Goal: Transaction & Acquisition: Register for event/course

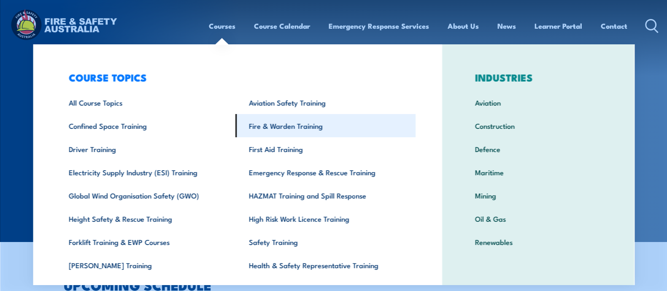
click at [302, 124] on link "Fire & Warden Training" at bounding box center [326, 125] width 180 height 23
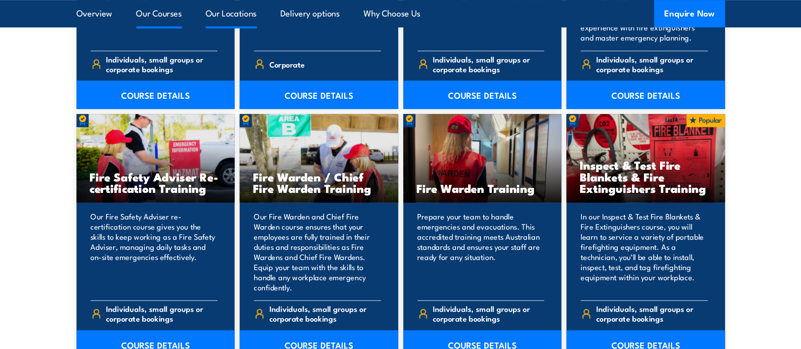
scroll to position [1056, 0]
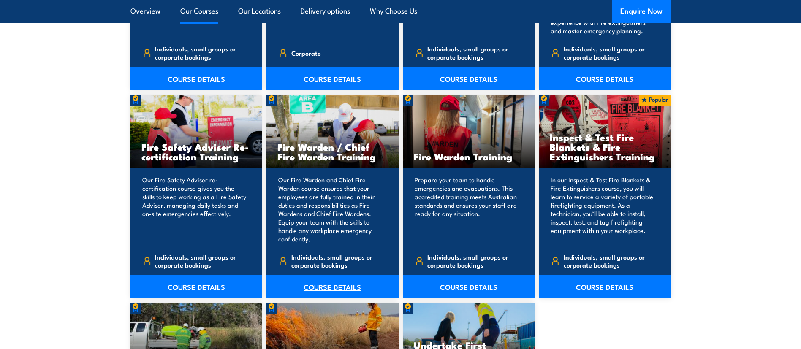
click at [311, 288] on link "COURSE DETAILS" at bounding box center [332, 287] width 132 height 24
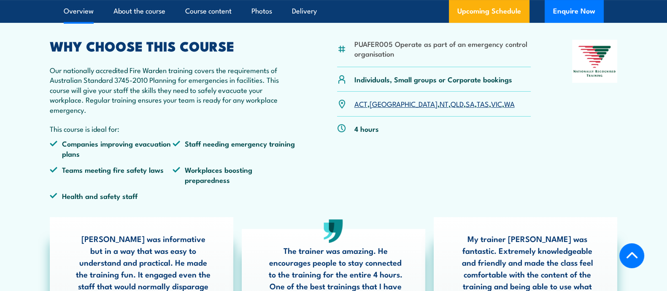
scroll to position [261, 0]
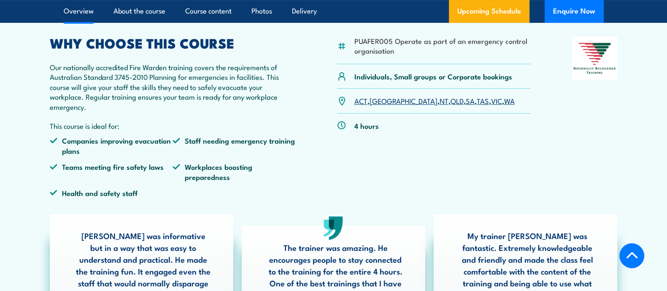
click at [491, 102] on link "VIC" at bounding box center [496, 100] width 11 height 10
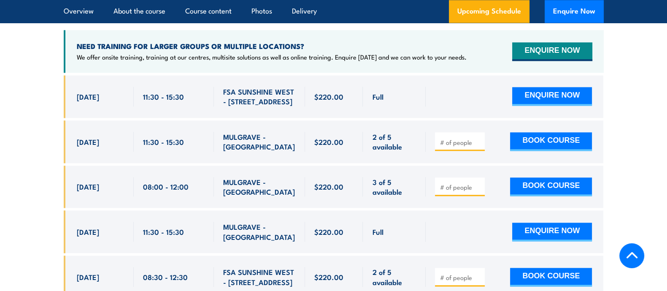
scroll to position [1638, 0]
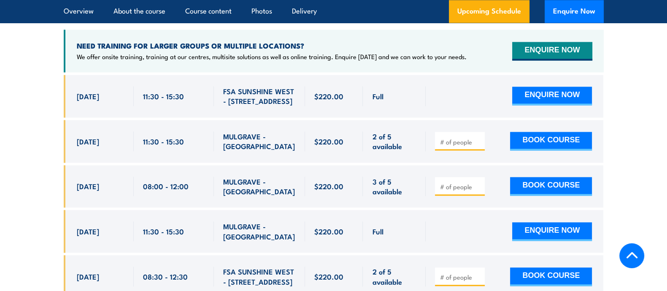
click at [461, 181] on span at bounding box center [460, 186] width 44 height 10
click at [459, 182] on input "number" at bounding box center [461, 186] width 42 height 8
type input "1"
click at [553, 177] on button "BOOK COURSE" at bounding box center [551, 186] width 82 height 19
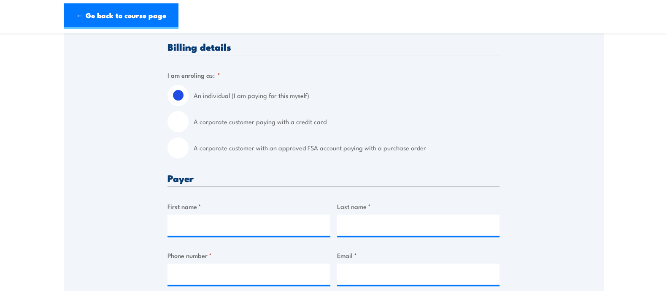
scroll to position [194, 0]
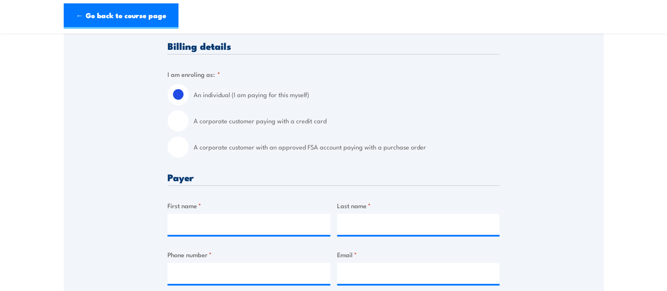
click at [181, 148] on input "A corporate customer with an approved FSA account paying with a purchase order" at bounding box center [178, 146] width 21 height 21
radio input "true"
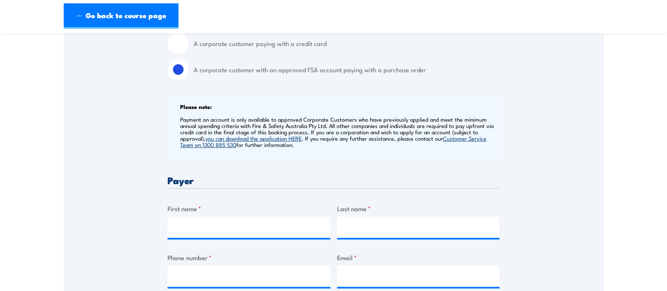
scroll to position [272, 0]
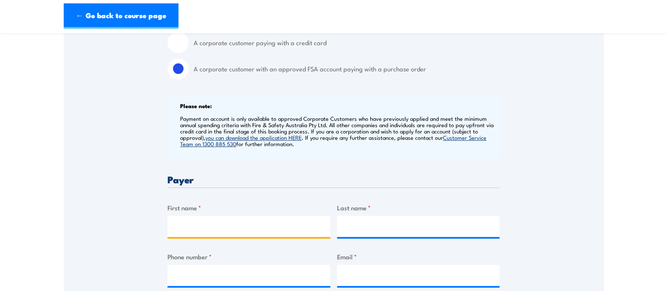
click at [207, 217] on input "First name *" at bounding box center [249, 226] width 163 height 21
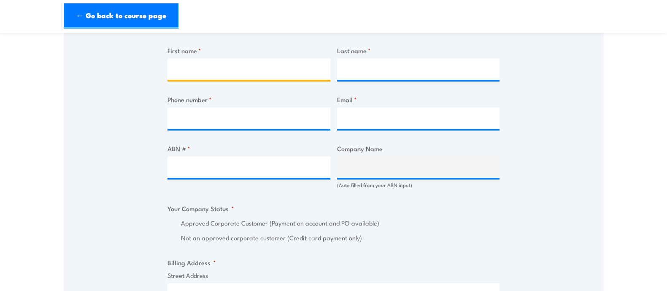
scroll to position [429, 0]
type input "Asmita"
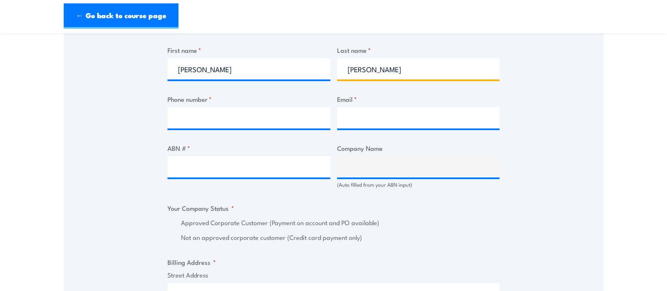
type input "Clark"
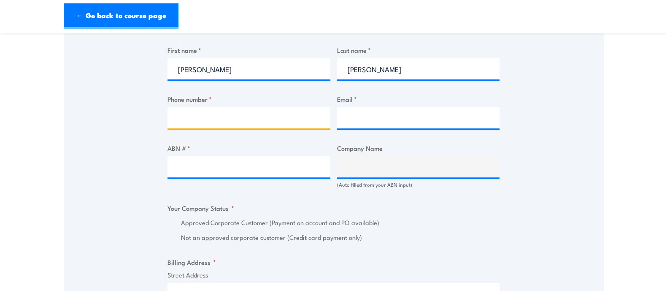
paste input "0451 006 378"
type input "0451 006 378"
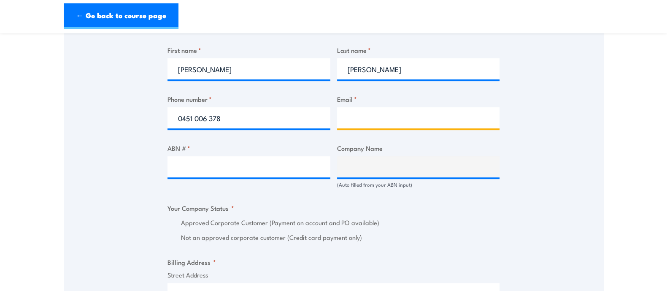
paste input "asmita.clark@careauto.com.au"
type input "asmita.clark@careauto.com.au"
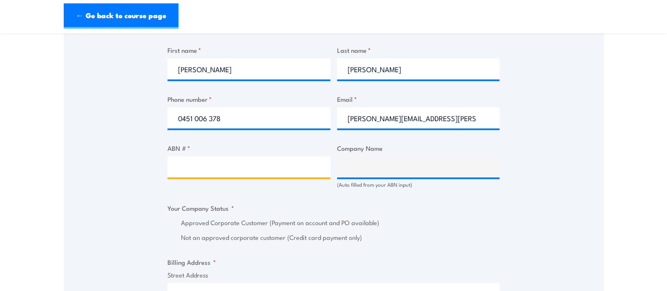
paste input "94 633 108 700"
type input "94 633 108 700"
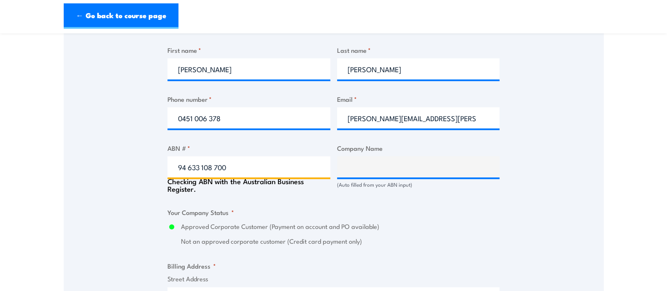
type input "THE CARE AUTOMOTIVE GROUP PTY LTD"
radio input "true"
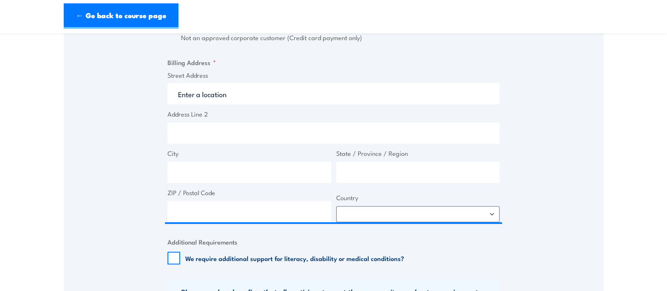
scroll to position [629, 0]
type input "94 633 108 700"
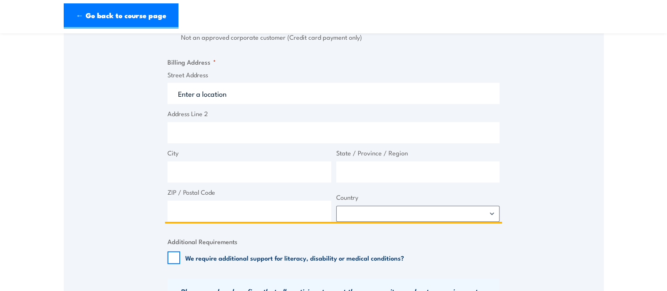
scroll to position [634, 0]
click at [236, 95] on input "Street Address" at bounding box center [334, 93] width 332 height 21
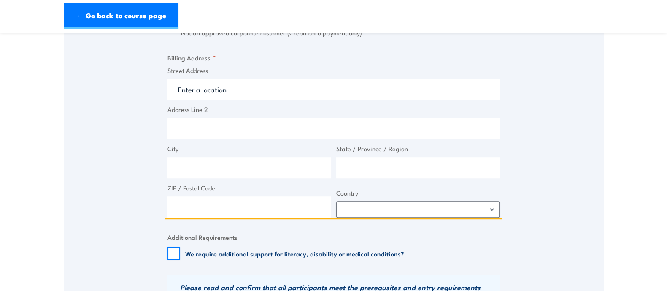
scroll to position [629, 0]
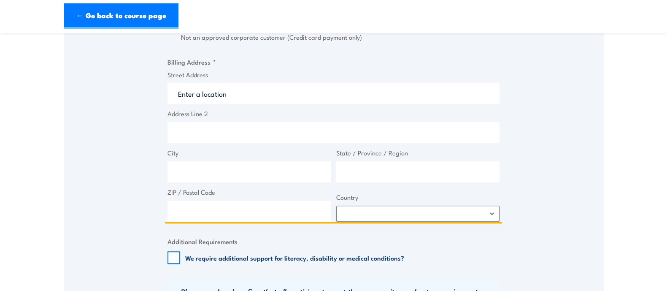
paste input "50 – 52 Sunmore Close"
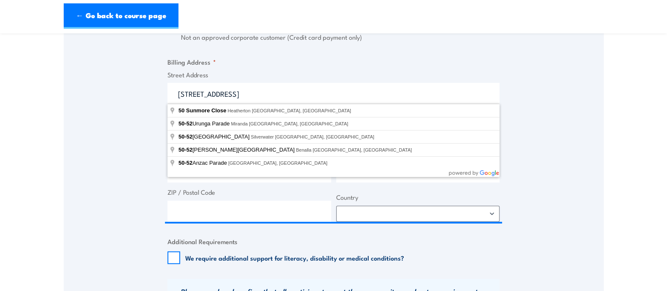
type input "50-52 Anzac Parade, Kensington NSW, Australia"
type input "50-52 Anzac Parade"
type input "Kensington"
type input "New South Wales"
type input "2033"
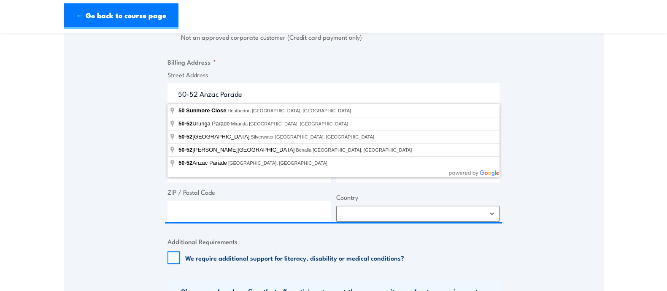
select select "Australia"
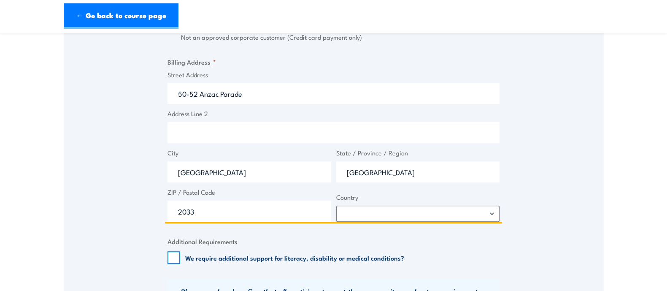
click at [234, 96] on input "50-52 Anzac Parade" at bounding box center [334, 93] width 332 height 21
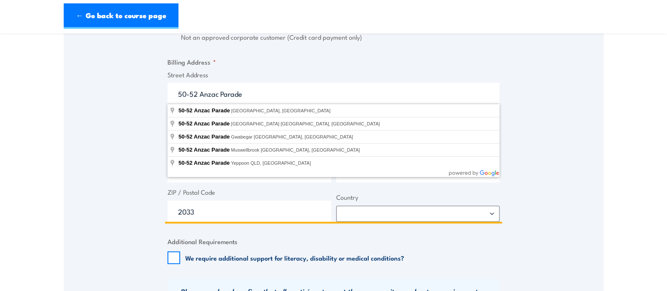
click at [234, 96] on input "50-52 Anzac Parade" at bounding box center [334, 93] width 332 height 21
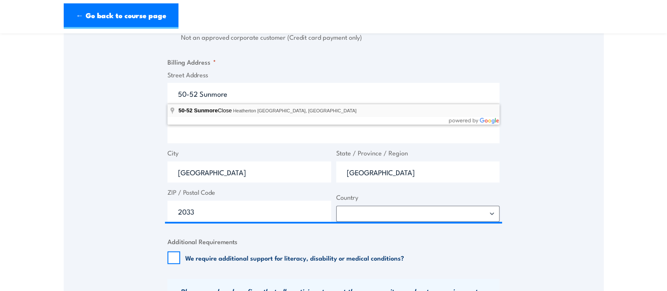
type input "50-52 Sunmore Close, Heatherton VIC, Australia"
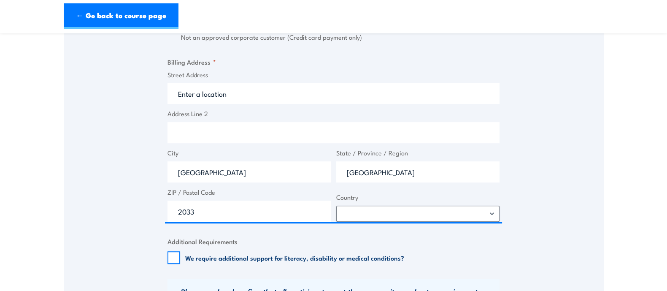
type input "50 Sunmore Cl"
type input "Heatherton"
type input "Victoria"
type input "3202"
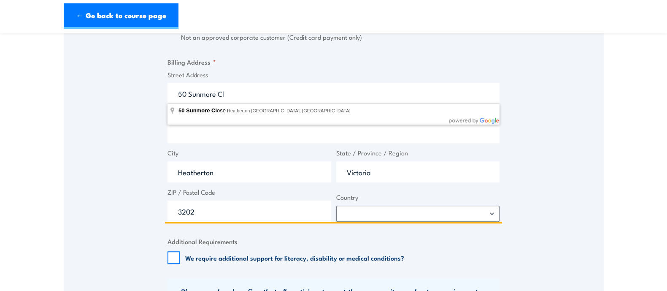
click at [187, 90] on input "50 Sunmore Cl" at bounding box center [334, 93] width 332 height 21
click at [254, 95] on input "50-52 Sunmore Cl" at bounding box center [334, 93] width 332 height 21
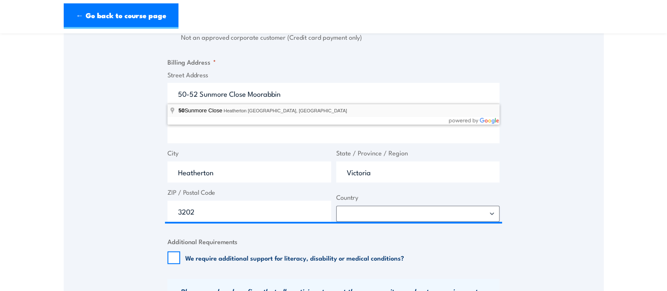
type input "50 Sunmore Close, Heatherton VIC, Australia"
type input "50 Sunmore Cl"
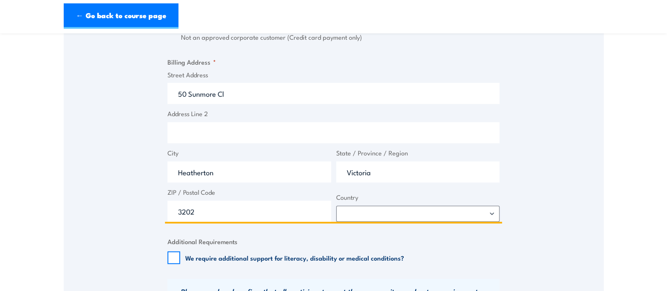
drag, startPoint x: 224, startPoint y: 176, endPoint x: 158, endPoint y: 184, distance: 66.2
type input "B"
type input "Moorabbin"
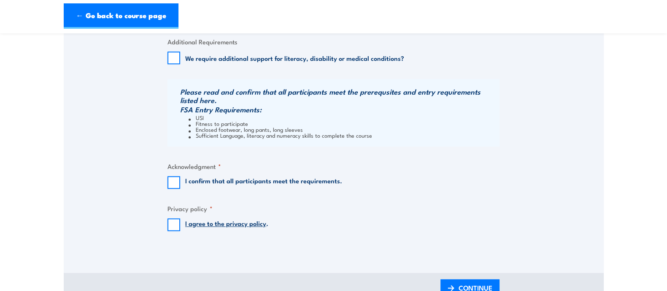
scroll to position [830, 0]
click at [173, 184] on input "I confirm that all participants meet the requirements." at bounding box center [174, 181] width 13 height 13
checkbox input "true"
click at [177, 223] on input "I agree to the privacy policy ." at bounding box center [174, 223] width 13 height 13
checkbox input "true"
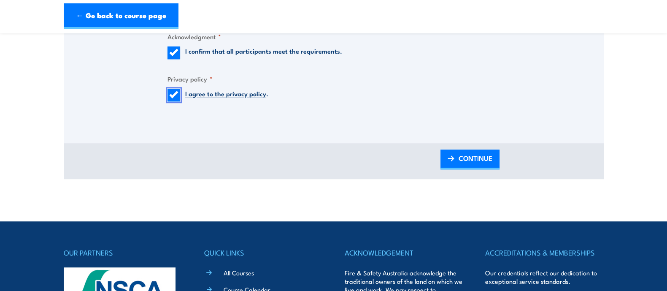
scroll to position [958, 0]
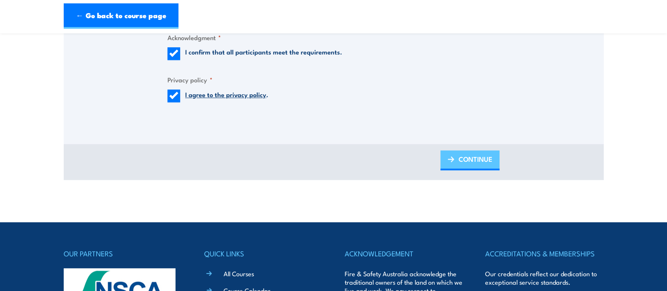
click at [472, 161] on span "CONTINUE" at bounding box center [476, 159] width 34 height 22
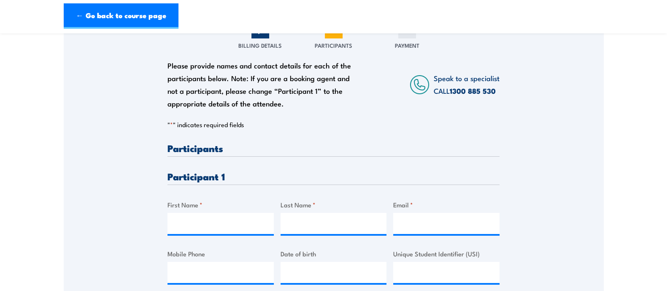
scroll to position [118, 0]
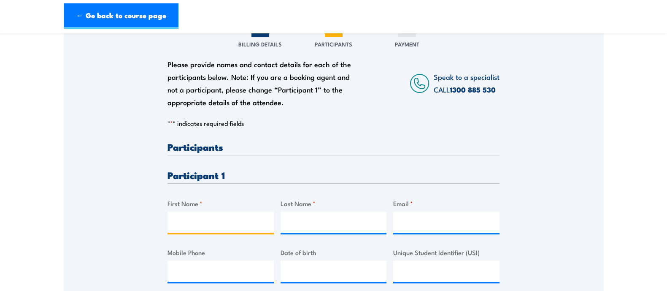
click at [194, 217] on input "First Name *" at bounding box center [221, 222] width 106 height 21
type input "Michael"
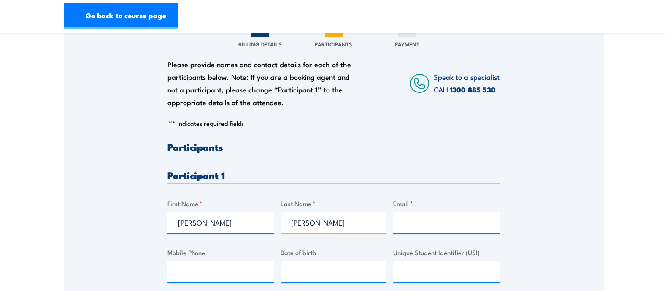
type input "Parsons"
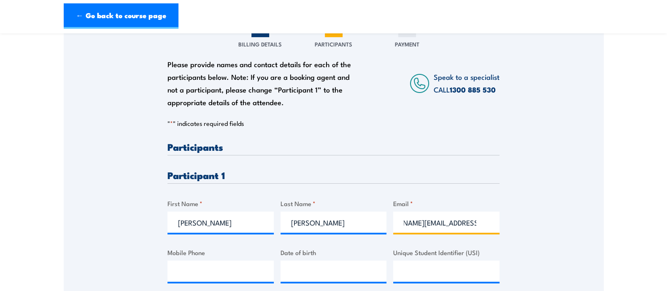
scroll to position [0, 37]
type input "michael.parsons@careauto.com.au"
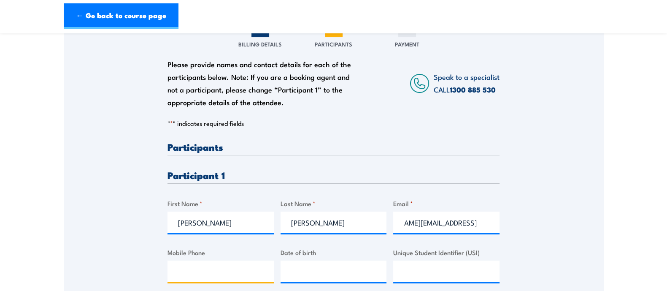
scroll to position [0, 0]
type input "0417 499 436"
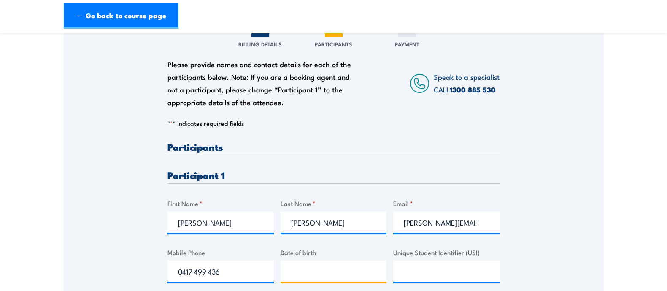
type input "__/__/____"
type input "23/12/1985"
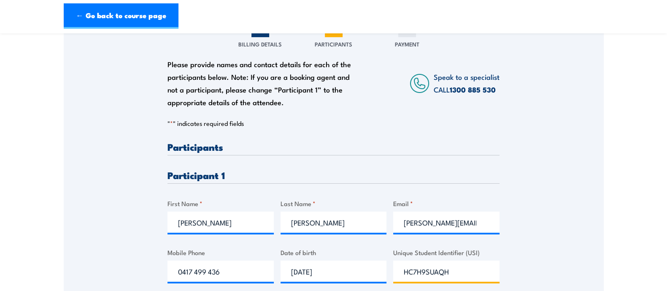
type input "HC7H9SUAQH"
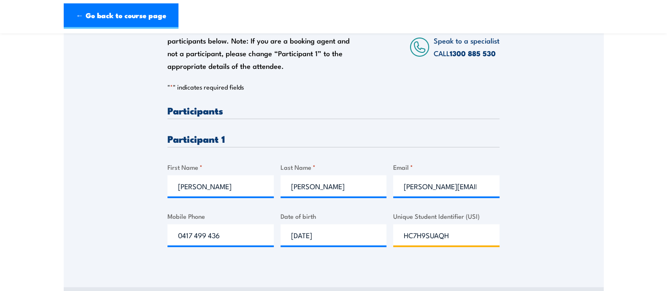
scroll to position [295, 0]
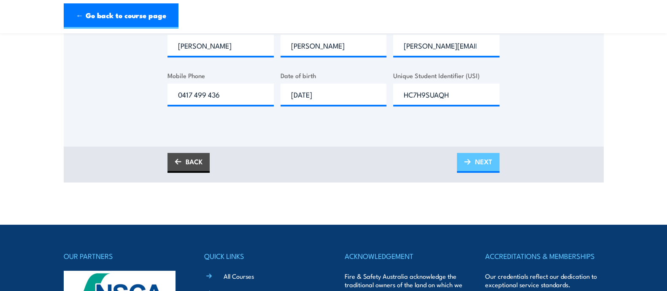
click at [486, 159] on span "NEXT" at bounding box center [483, 161] width 17 height 22
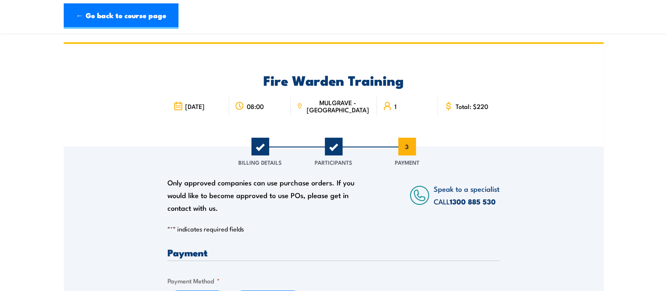
scroll to position [216, 0]
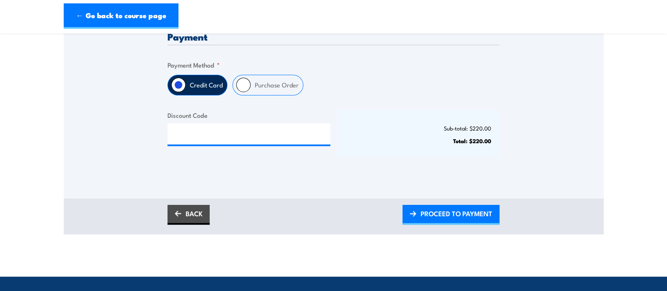
click at [257, 86] on label "Purchase Order" at bounding box center [277, 85] width 52 height 20
click at [251, 86] on input "Purchase Order" at bounding box center [243, 85] width 14 height 14
radio input "true"
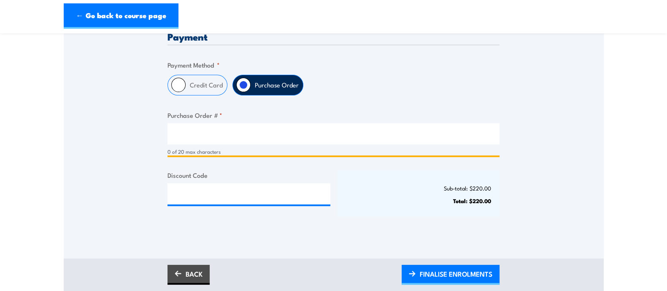
click at [207, 138] on input "Purchase Order # *" at bounding box center [334, 133] width 332 height 21
paste input "PO-0004"
type input "PO-0004"
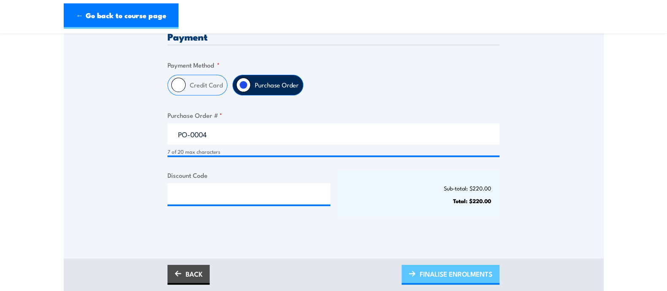
click at [440, 270] on span "FINALISE ENROLMENTS" at bounding box center [456, 274] width 73 height 22
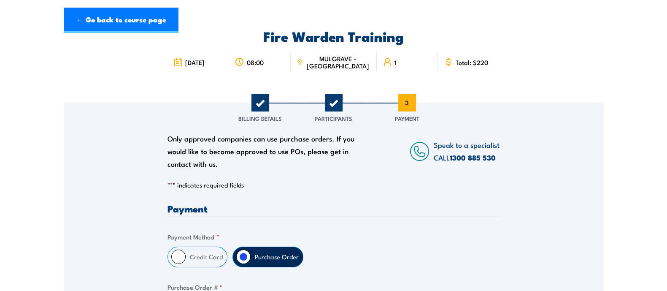
scroll to position [45, 0]
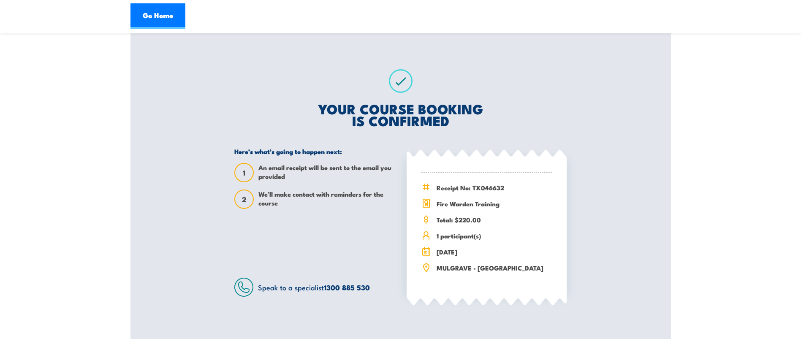
scroll to position [119, 0]
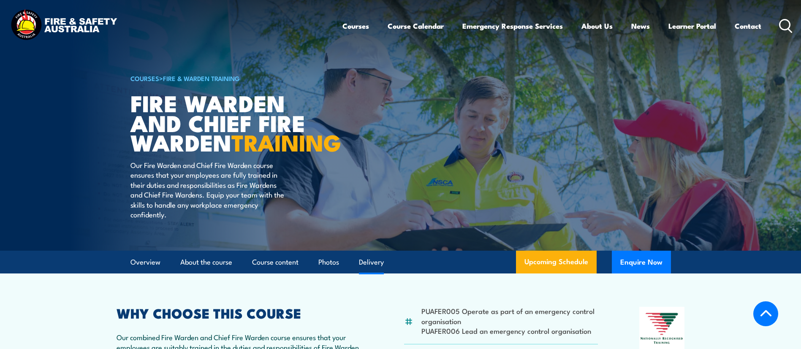
scroll to position [238, 0]
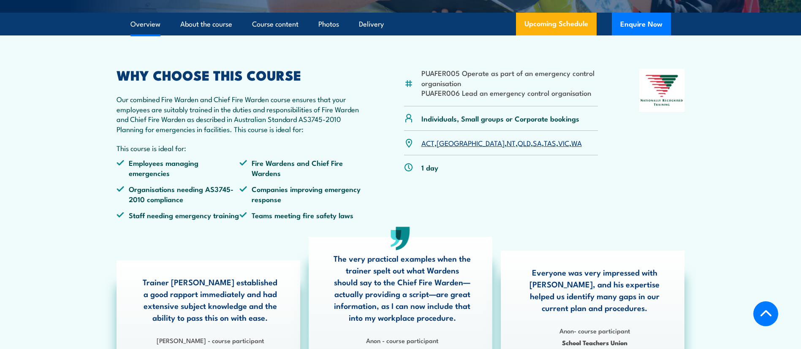
click at [558, 148] on link "VIC" at bounding box center [563, 143] width 11 height 10
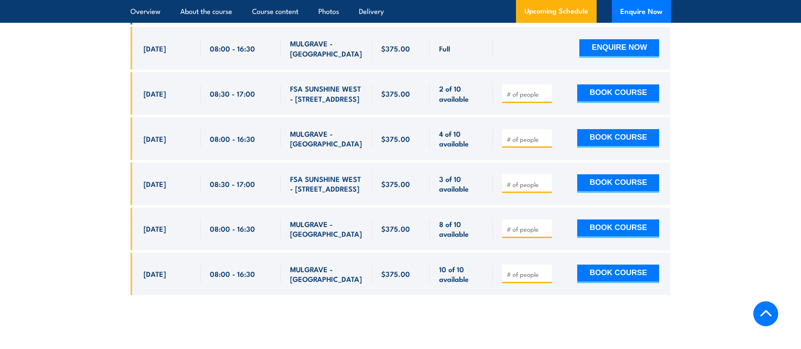
scroll to position [1616, 0]
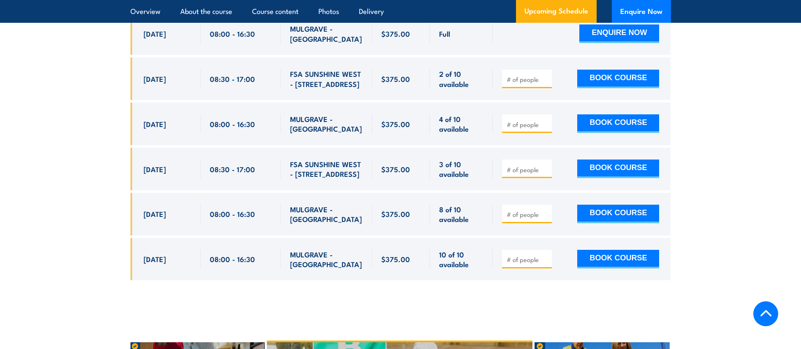
click at [509, 210] on input "number" at bounding box center [528, 214] width 42 height 8
type input "1"
click at [630, 212] on button "BOOK COURSE" at bounding box center [618, 214] width 82 height 19
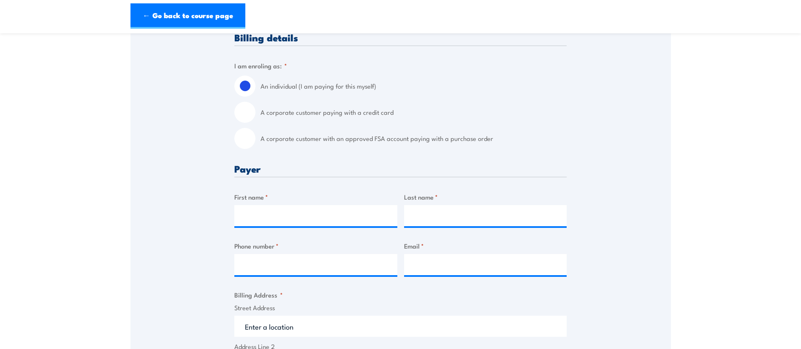
scroll to position [201, 0]
click at [246, 146] on input "A corporate customer with an approved FSA account paying with a purchase order" at bounding box center [244, 139] width 21 height 21
radio input "true"
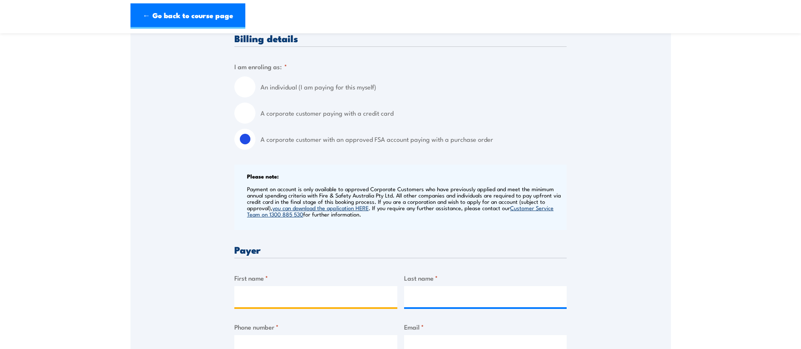
click at [276, 298] on input "First name *" at bounding box center [315, 296] width 163 height 21
type input "Asmita"
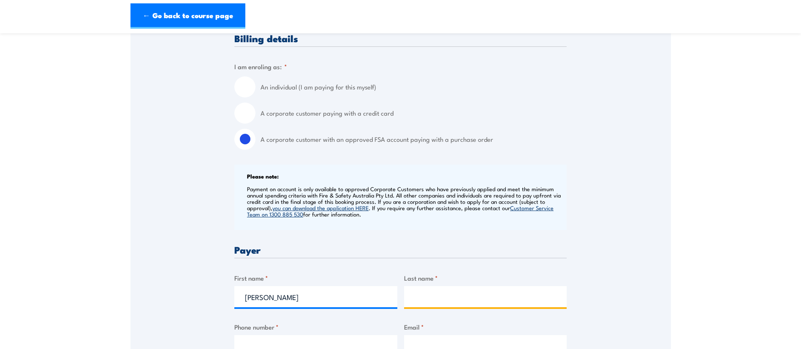
type input "Clark"
type input "0451006378"
type input "asmita.clark@careauto.com.au"
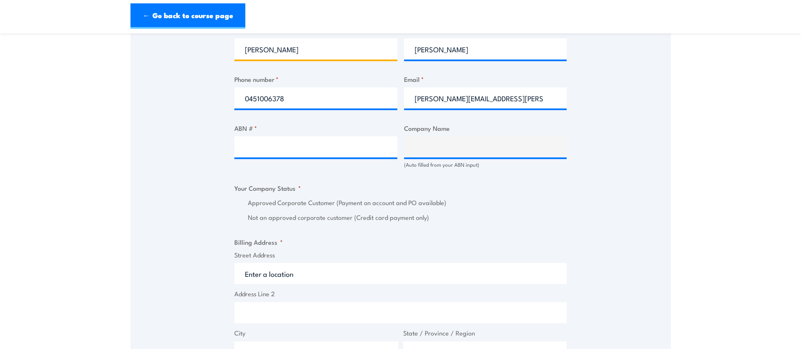
scroll to position [450, 0]
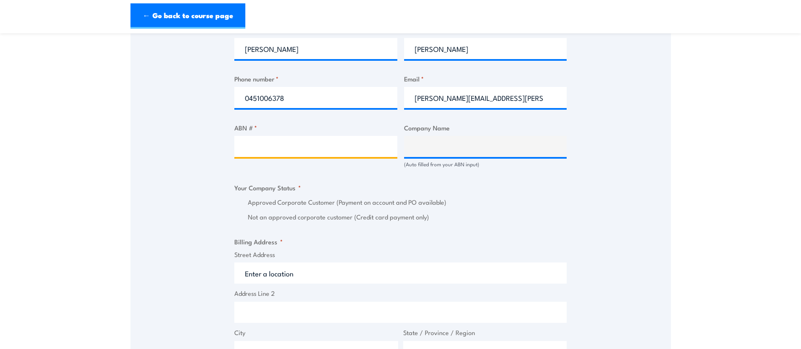
click at [302, 154] on input "ABN # *" at bounding box center [315, 146] width 163 height 21
paste input "94 633 108 700"
type input "94 633 108 700"
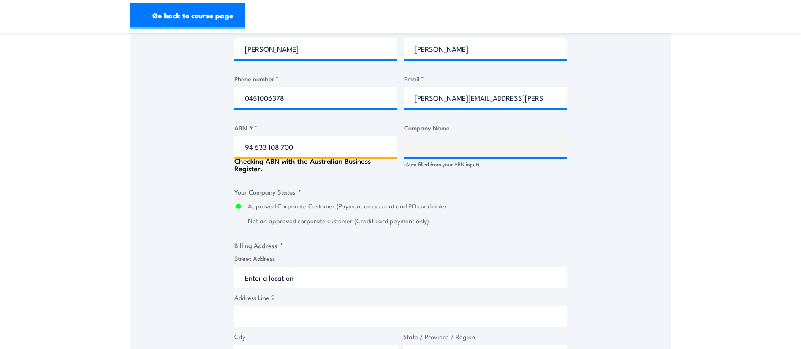
type input "THE CARE AUTOMOTIVE GROUP PTY LTD"
radio input "true"
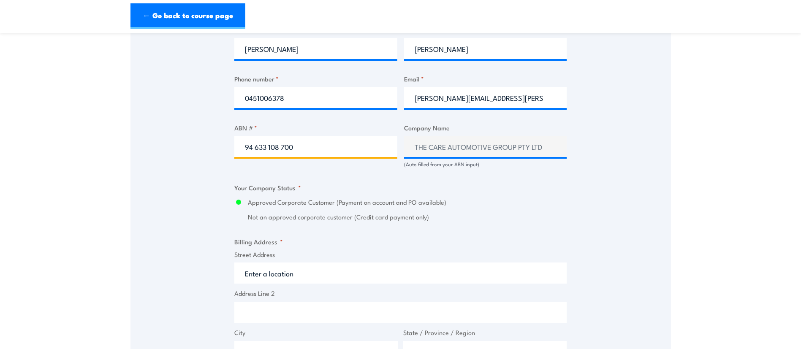
type input "94 633 108 700"
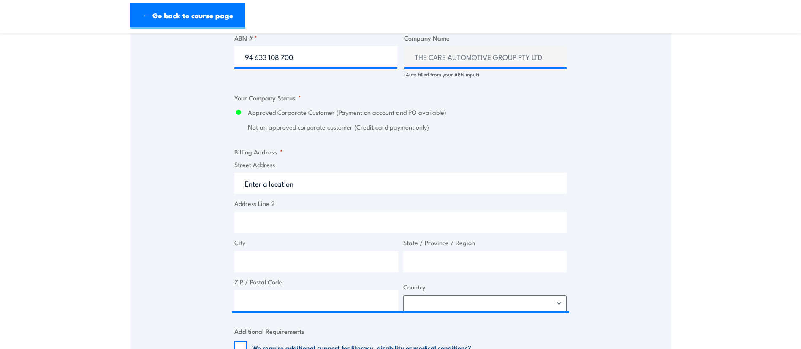
scroll to position [541, 0]
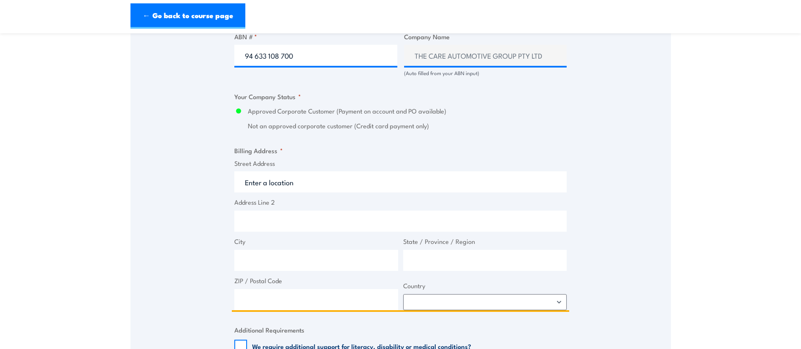
click at [314, 187] on input "Street Address" at bounding box center [400, 181] width 332 height 21
click at [298, 180] on input "Street Address" at bounding box center [400, 181] width 332 height 21
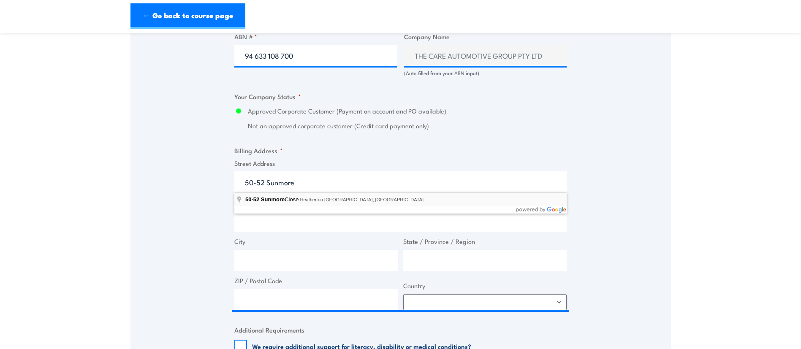
type input "50-52 Sunmore Close, Heatherton VIC, Australia"
type input "50 Sunmore Cl"
type input "Heatherton"
type input "Victoria"
type input "3202"
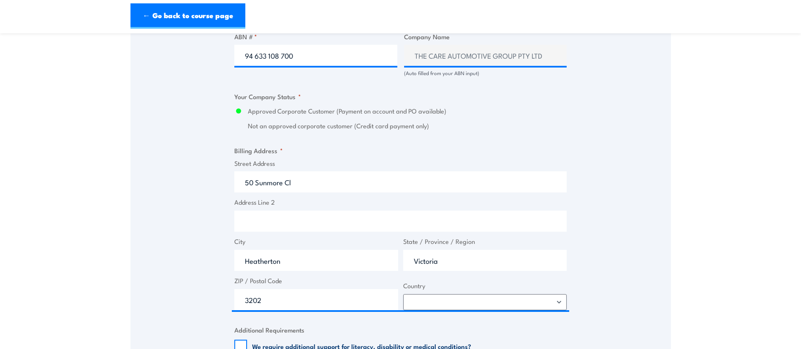
select select "Australia"
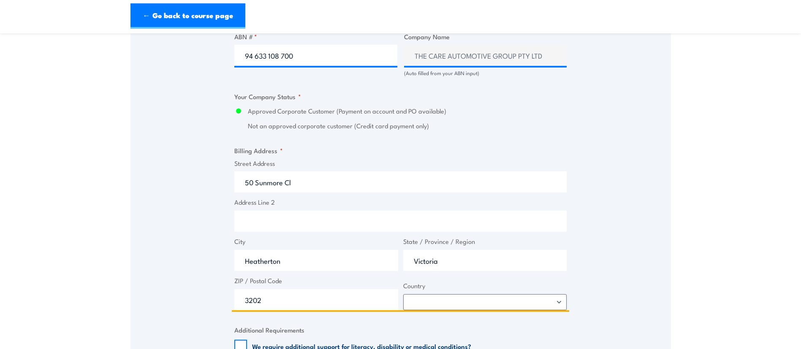
click at [269, 263] on input "Heatherton" at bounding box center [316, 260] width 164 height 21
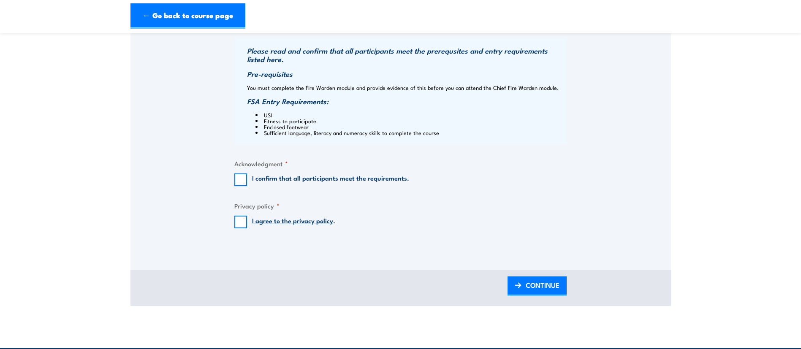
scroll to position [871, 0]
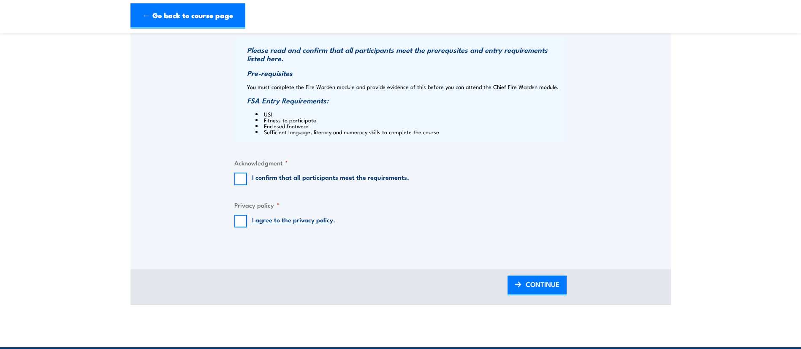
type input "Moorabbin"
click at [239, 185] on input "I confirm that all participants meet the requirements." at bounding box center [240, 179] width 13 height 13
checkbox input "true"
click at [239, 216] on input "I agree to the privacy policy ." at bounding box center [240, 221] width 13 height 13
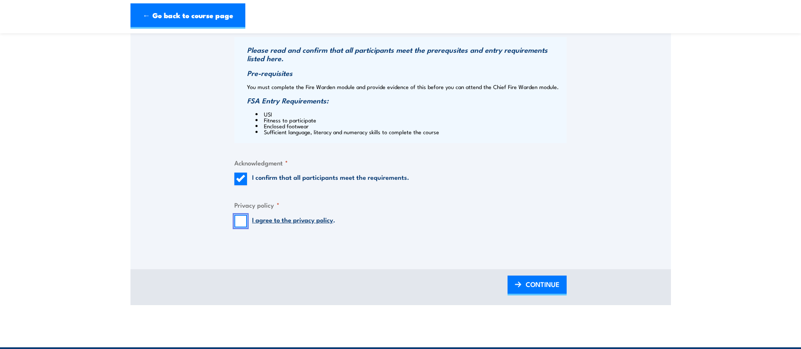
checkbox input "true"
click at [547, 284] on span "CONTINUE" at bounding box center [543, 284] width 34 height 22
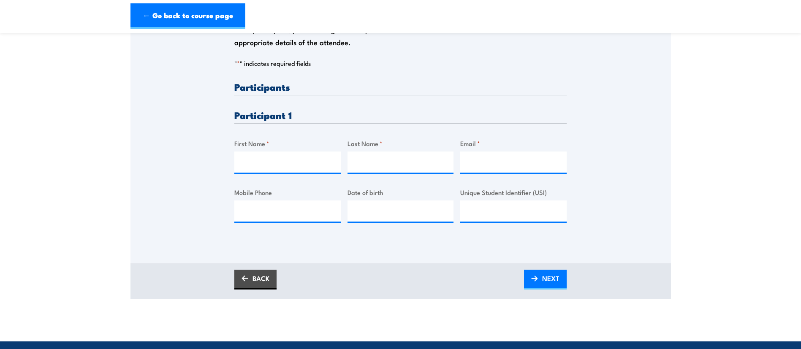
scroll to position [179, 0]
click at [281, 166] on input "First Name *" at bounding box center [287, 161] width 106 height 21
type input "Sean"
type input "Mionnet"
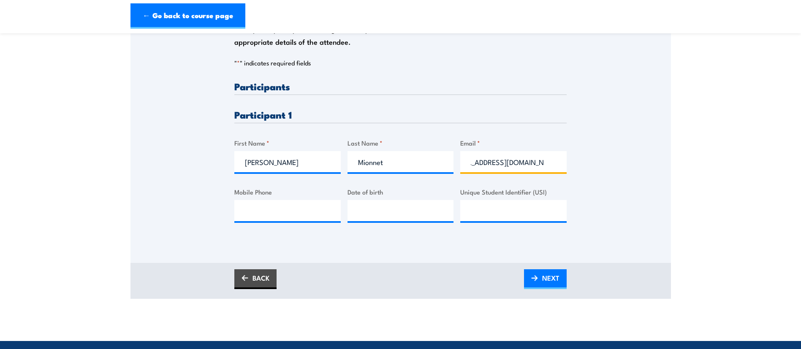
type input "sean_mionnet@yahoo.com.au"
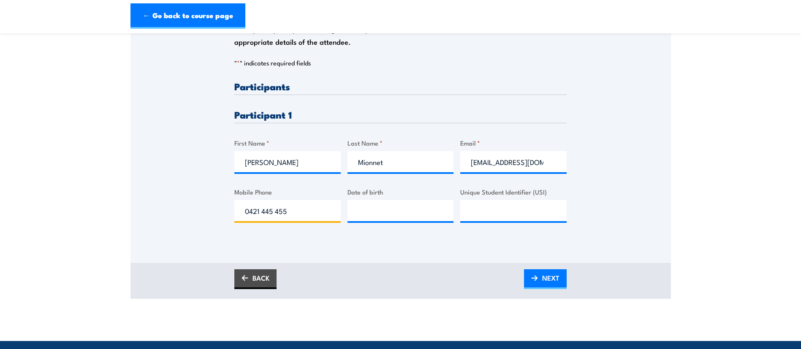
type input "0421 445 455"
type input "__/__/____"
type input "14/09/1972"
click at [529, 217] on input "U4JPA" at bounding box center [513, 210] width 106 height 21
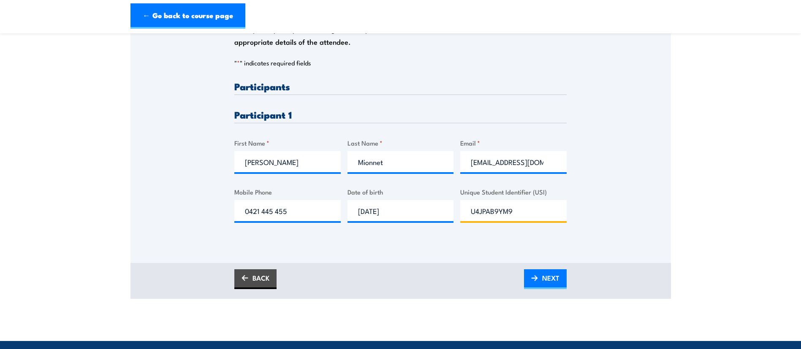
type input "U4JPAB9YM9"
click at [534, 282] on link "NEXT" at bounding box center [545, 279] width 43 height 20
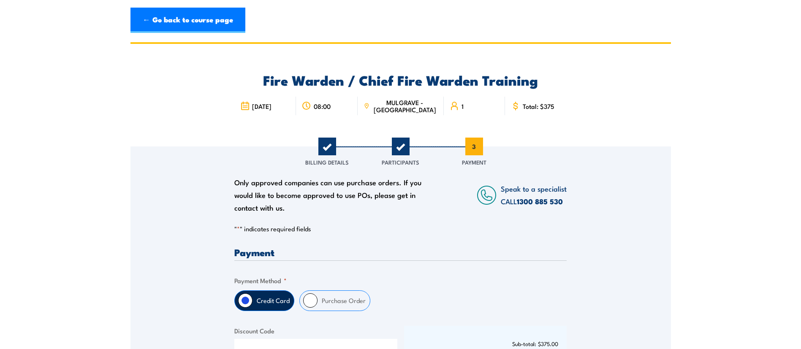
click at [349, 300] on label "Purchase Order" at bounding box center [343, 301] width 52 height 20
click at [317, 300] on input "Purchase Order" at bounding box center [310, 300] width 14 height 14
radio input "true"
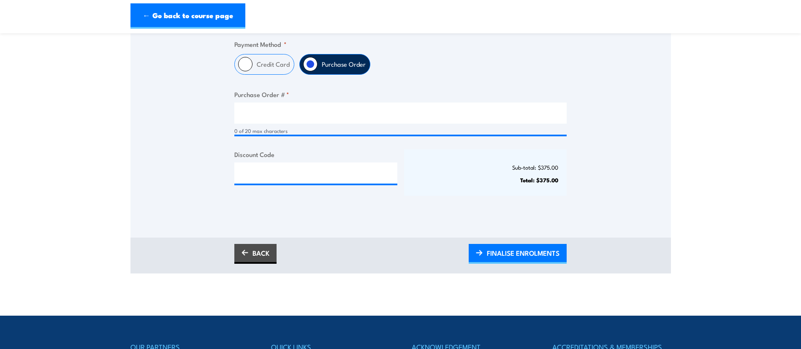
scroll to position [236, 0]
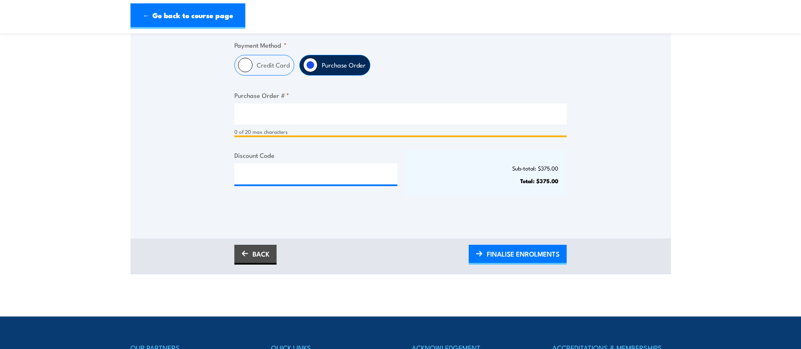
click at [305, 113] on input "Purchase Order # *" at bounding box center [400, 113] width 332 height 21
paste input "94 633 108 700"
type input "94 633 108 700"
type input "PO-0004"
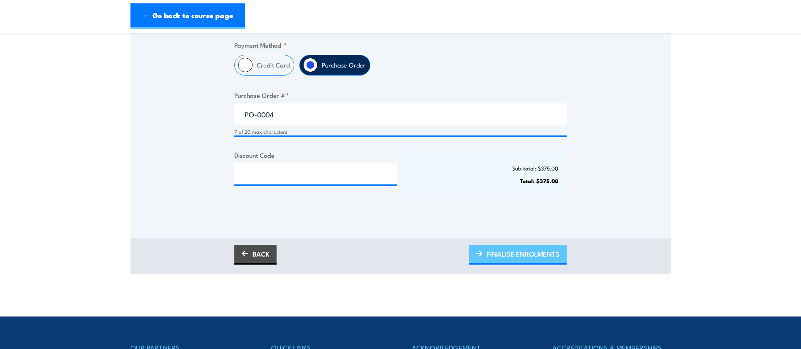
click at [518, 252] on span "FINALISE ENROLMENTS" at bounding box center [523, 254] width 73 height 22
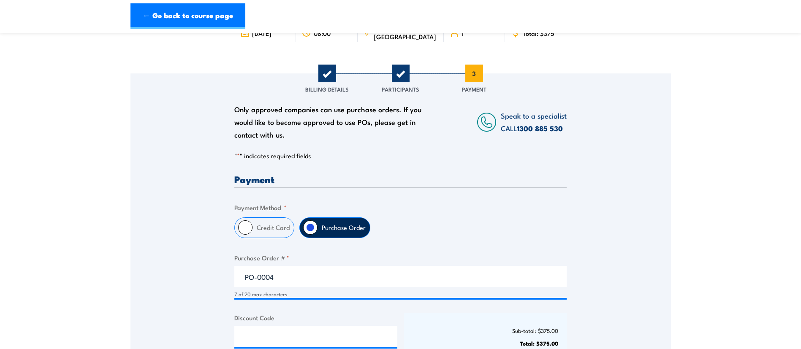
scroll to position [73, 0]
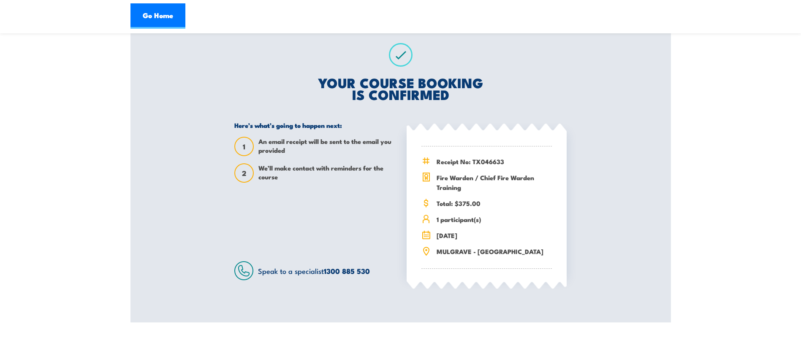
scroll to position [146, 0]
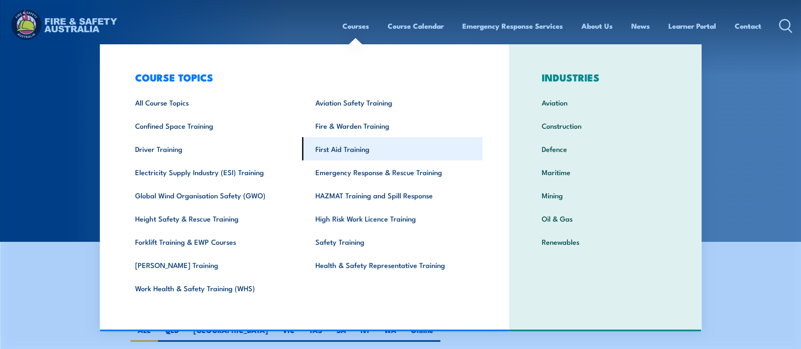
click at [342, 152] on link "First Aid Training" at bounding box center [392, 148] width 180 height 23
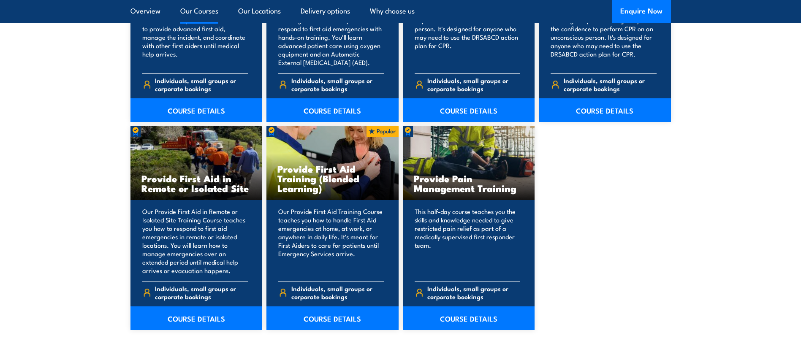
scroll to position [1174, 0]
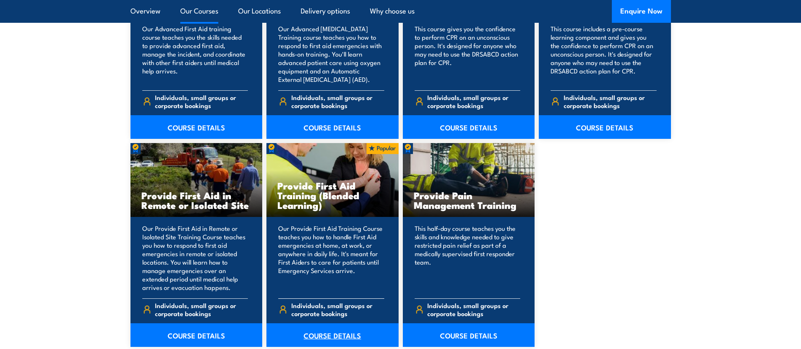
click at [320, 331] on link "COURSE DETAILS" at bounding box center [332, 335] width 132 height 24
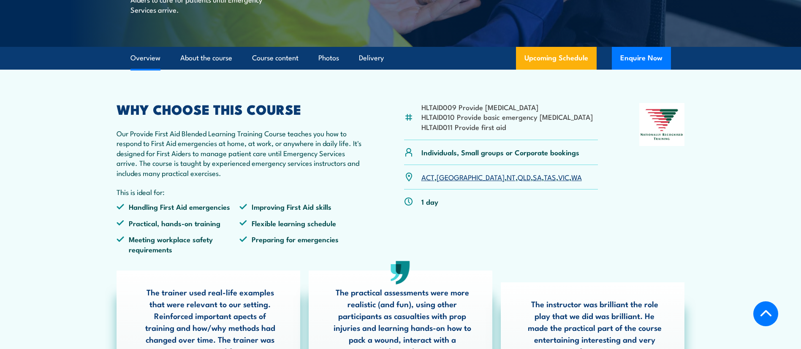
scroll to position [196, 0]
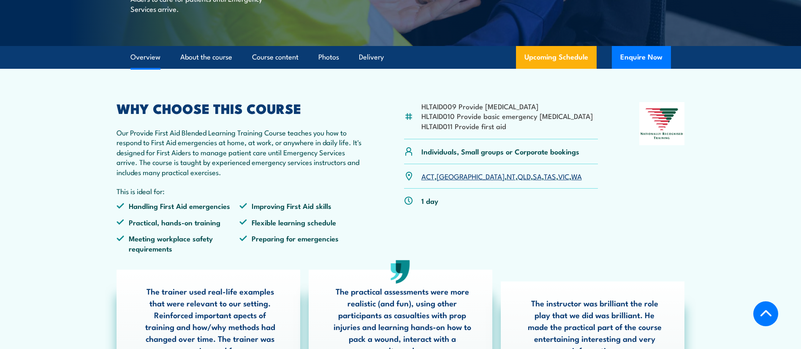
click at [558, 181] on link "VIC" at bounding box center [563, 176] width 11 height 10
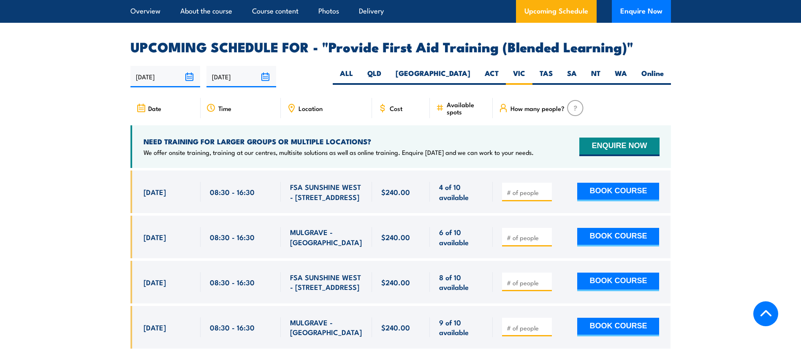
scroll to position [1673, 0]
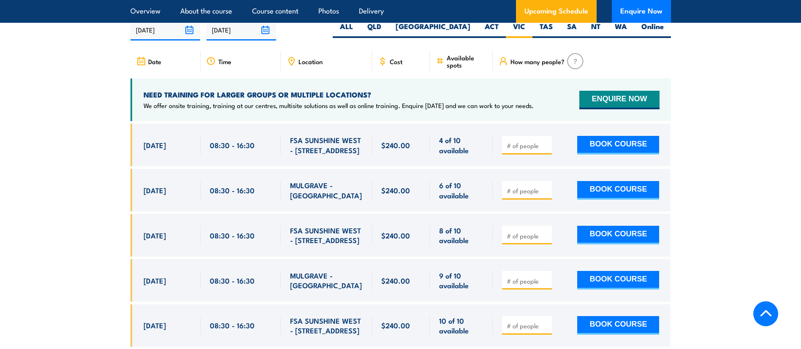
click at [523, 195] on input "number" at bounding box center [528, 191] width 42 height 8
type input "1"
drag, startPoint x: 629, startPoint y: 191, endPoint x: 729, endPoint y: 200, distance: 100.0
click at [729, 200] on section "UPCOMING SCHEDULE FOR - "Provide First Aid Training (Blended Learning)" [DATE] …" at bounding box center [400, 244] width 801 height 501
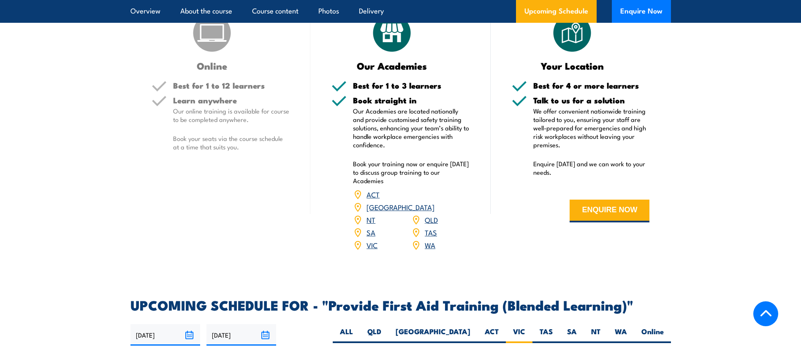
scroll to position [1643, 0]
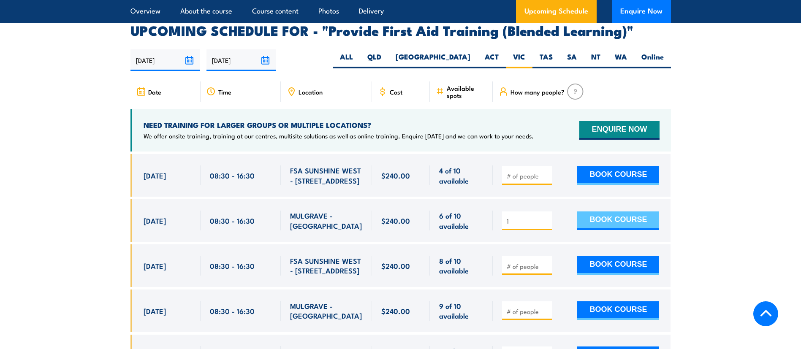
click at [636, 226] on button "BOOK COURSE" at bounding box center [618, 221] width 82 height 19
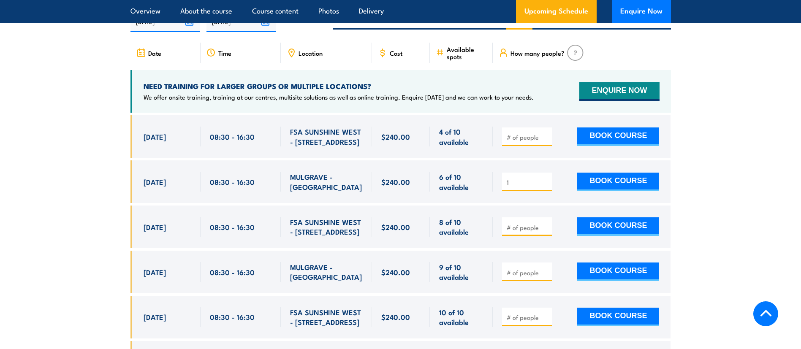
scroll to position [1686, 0]
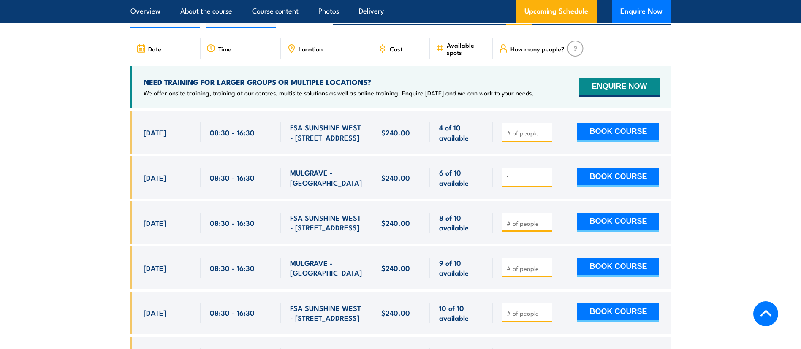
click at [537, 273] on input "number" at bounding box center [528, 268] width 42 height 8
type input "1"
click at [617, 269] on button "BOOK COURSE" at bounding box center [618, 267] width 82 height 19
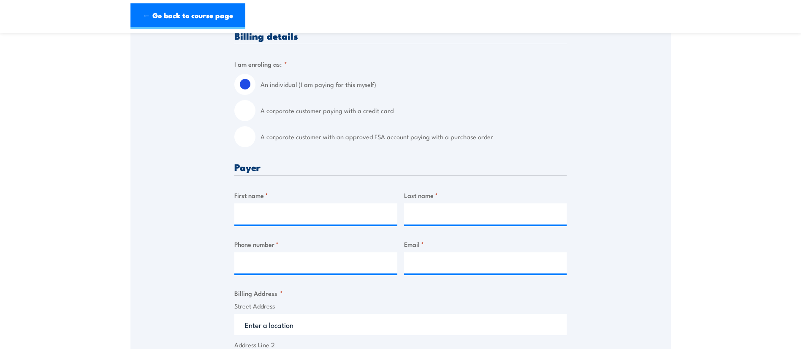
scroll to position [230, 0]
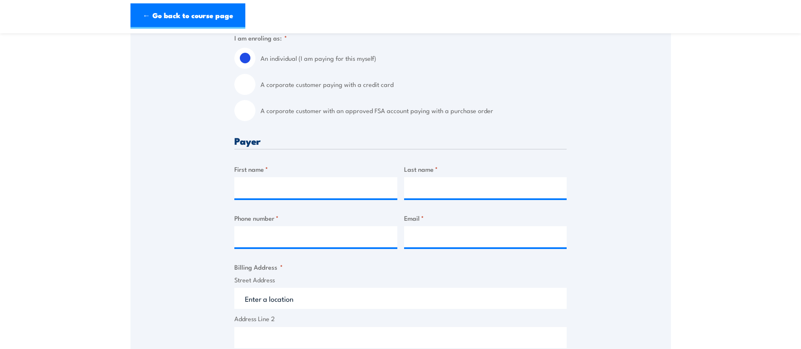
click at [247, 108] on input "A corporate customer with an approved FSA account paying with a purchase order" at bounding box center [244, 110] width 21 height 21
radio input "true"
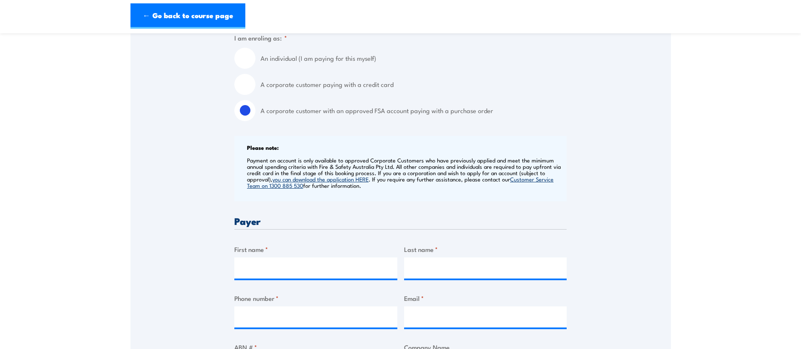
scroll to position [335, 0]
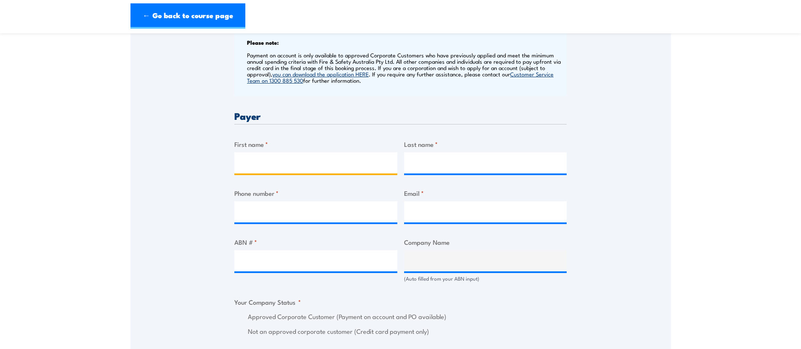
click at [317, 162] on input "First name *" at bounding box center [315, 162] width 163 height 21
type input "[PERSON_NAME]"
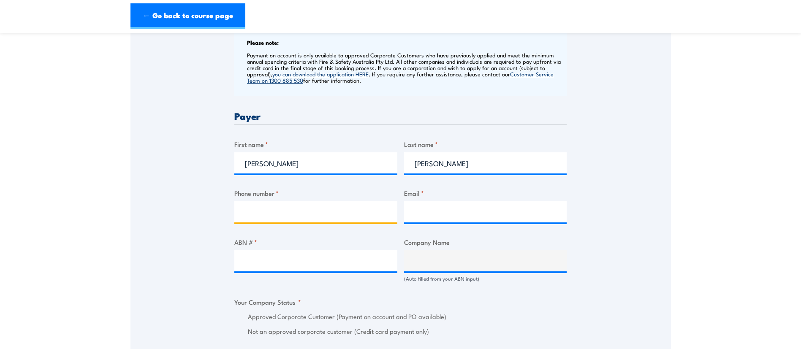
type input "0451006378"
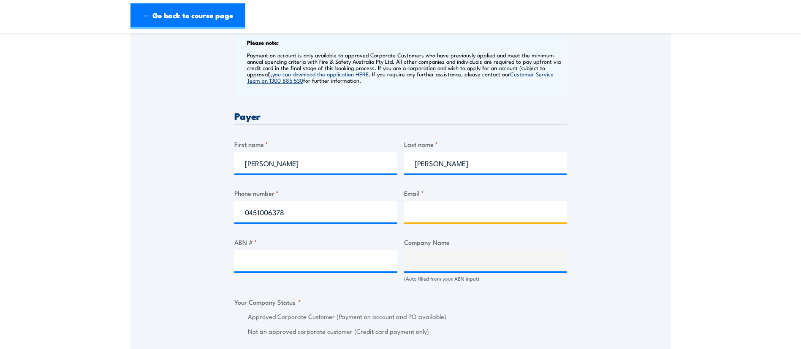
type input "[PERSON_NAME][EMAIL_ADDRESS][PERSON_NAME][DOMAIN_NAME]"
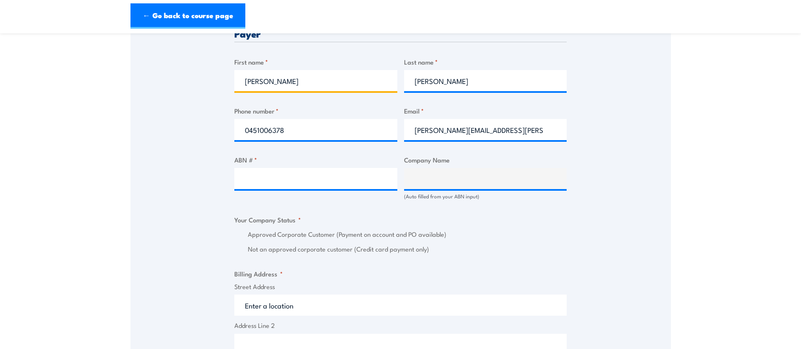
scroll to position [419, 0]
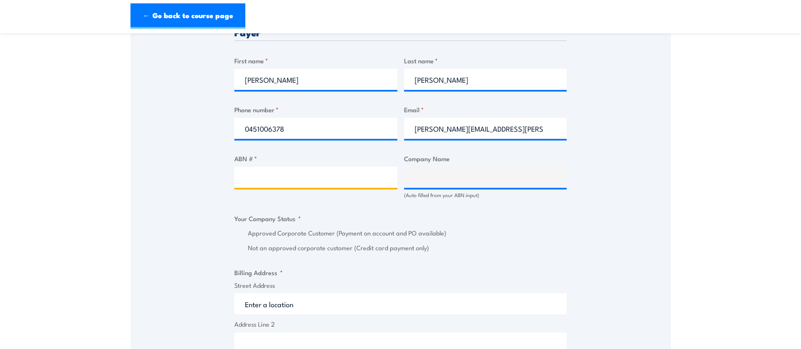
click at [355, 178] on input "ABN # *" at bounding box center [315, 177] width 163 height 21
paste input "94 633 108 700"
type input "94 633 108 700"
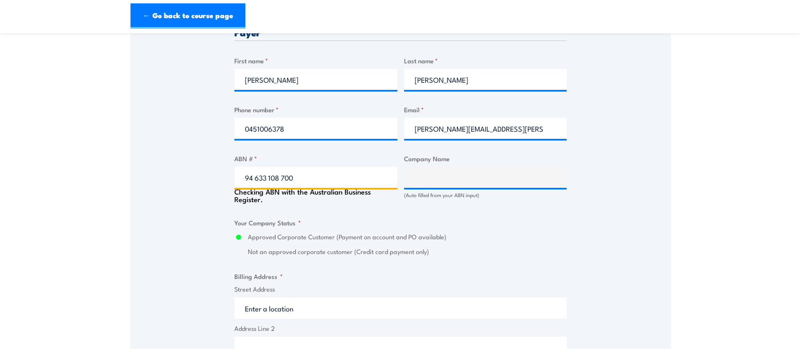
type input "THE CARE AUTOMOTIVE GROUP PTY LTD"
radio input "true"
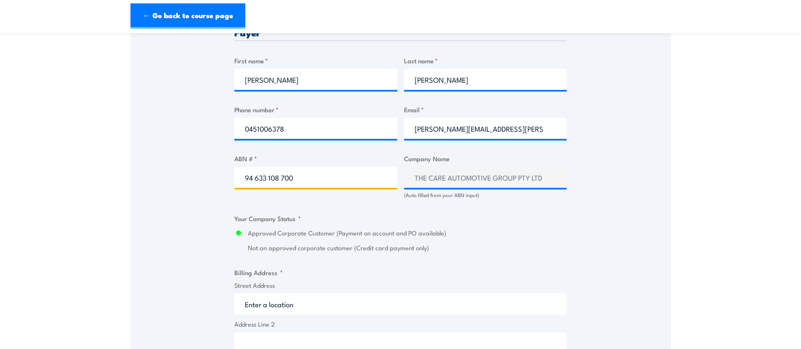
type input "94 633 108 700"
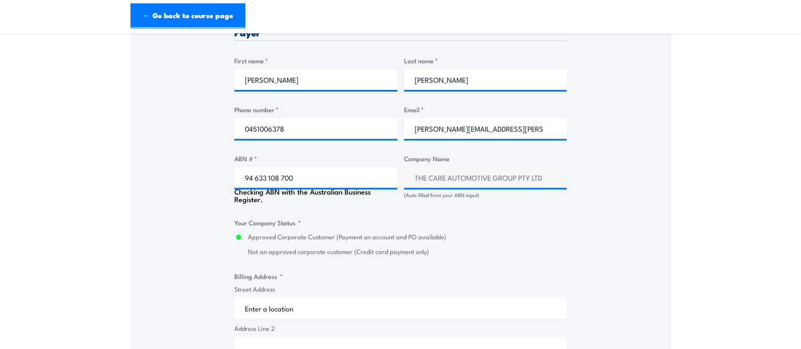
click at [491, 239] on div "Approved Corporate Customer (Payment on account and PO available) Not an approv…" at bounding box center [400, 244] width 332 height 24
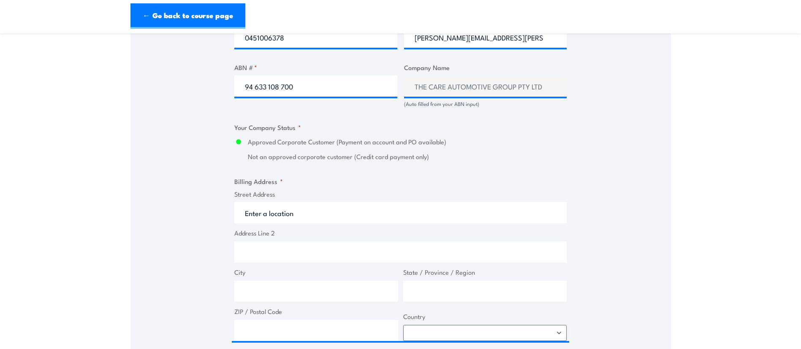
scroll to position [510, 0]
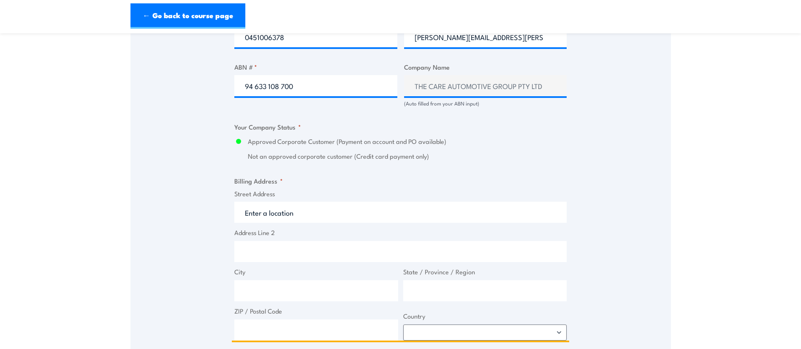
click at [282, 211] on input "Street Address" at bounding box center [400, 212] width 332 height 21
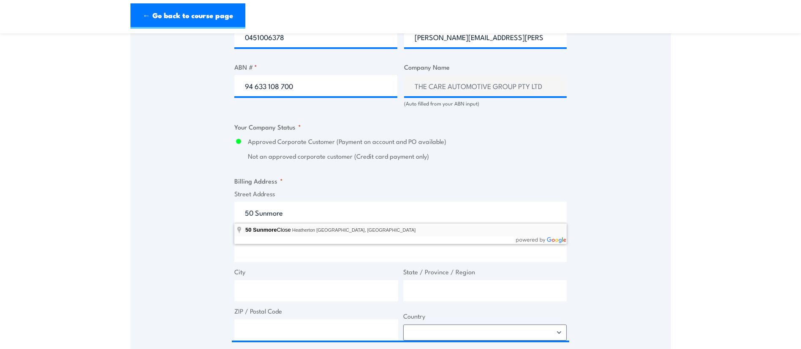
type input "50 Sunmore Close, Heatherton VIC, Australia"
type input "50 Sunmore Cl"
type input "Heatherton"
type input "Victoria"
type input "3202"
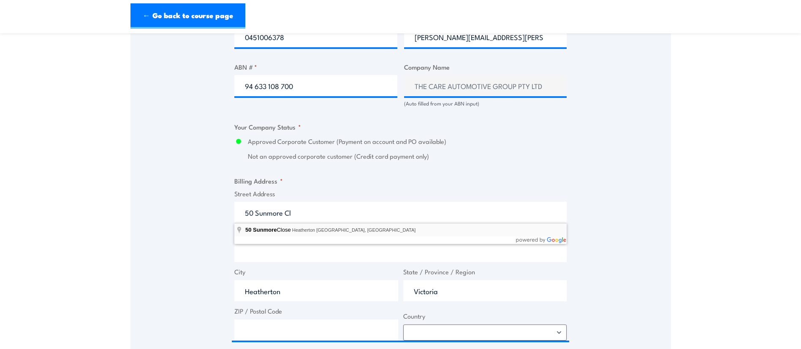
select select "[GEOGRAPHIC_DATA]"
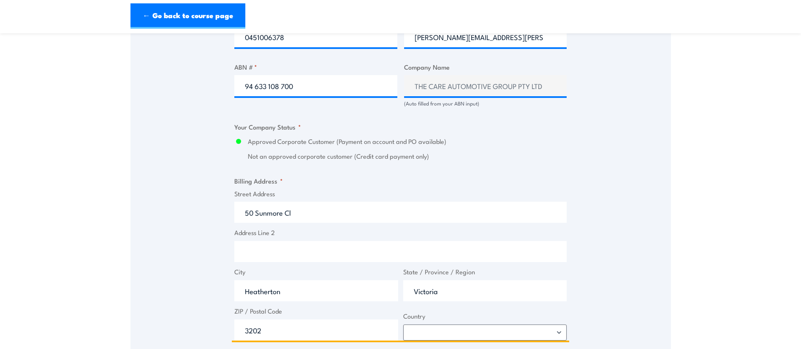
click at [251, 298] on input "Heatherton" at bounding box center [316, 290] width 164 height 21
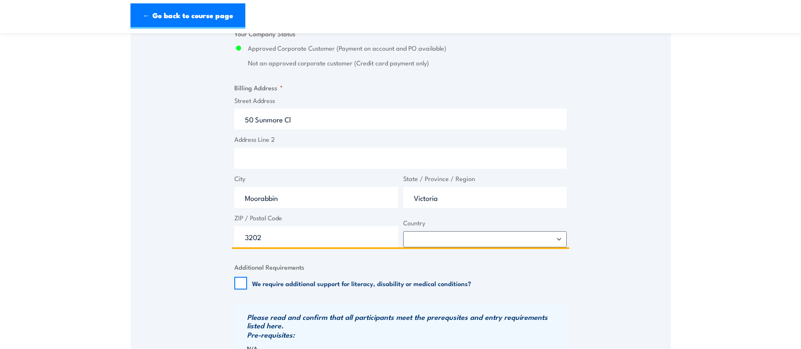
scroll to position [604, 0]
type input "Moorabbin"
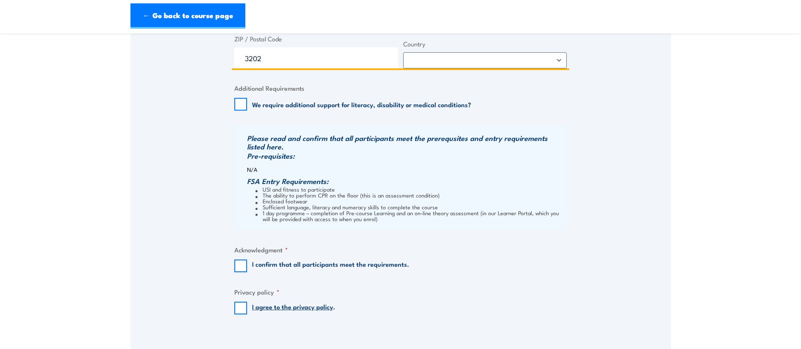
scroll to position [911, 0]
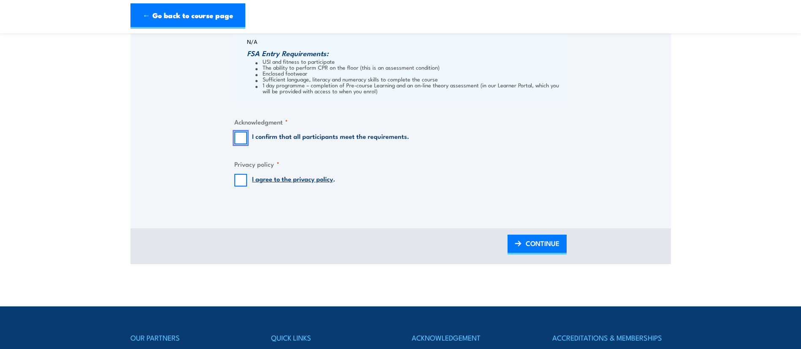
click at [238, 140] on input "I confirm that all participants meet the requirements." at bounding box center [240, 138] width 13 height 13
checkbox input "true"
click at [237, 177] on input "I agree to the privacy policy ." at bounding box center [240, 180] width 13 height 13
checkbox input "true"
click at [534, 242] on span "CONTINUE" at bounding box center [543, 243] width 34 height 22
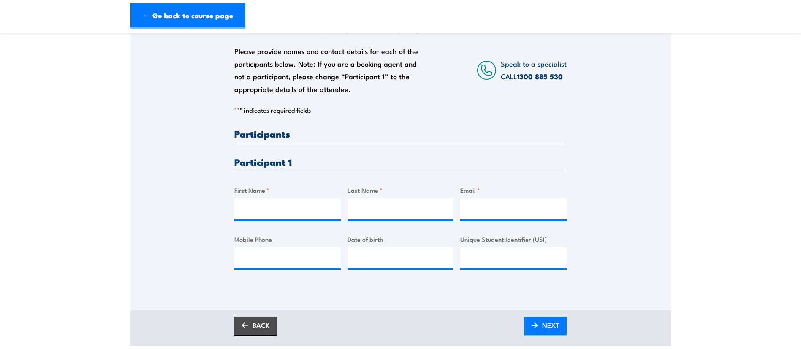
scroll to position [132, 0]
click at [285, 217] on input "First Name *" at bounding box center [287, 208] width 106 height 21
type input "Salli"
type input "McIntyre"
type input "S"
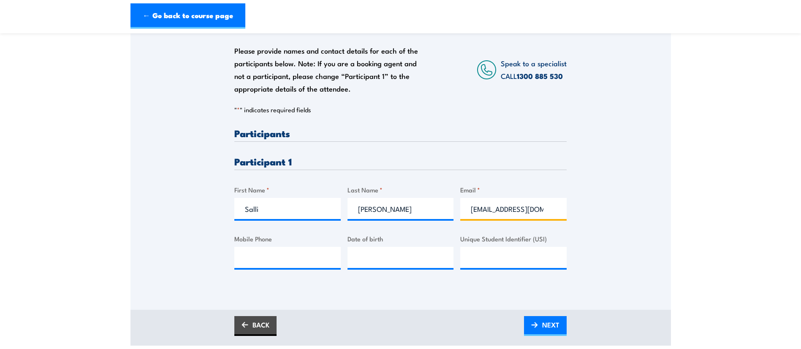
scroll to position [0, 0]
type input "salli.nuku@outlook.com"
type input "0425 806 614"
type input "__/__/____"
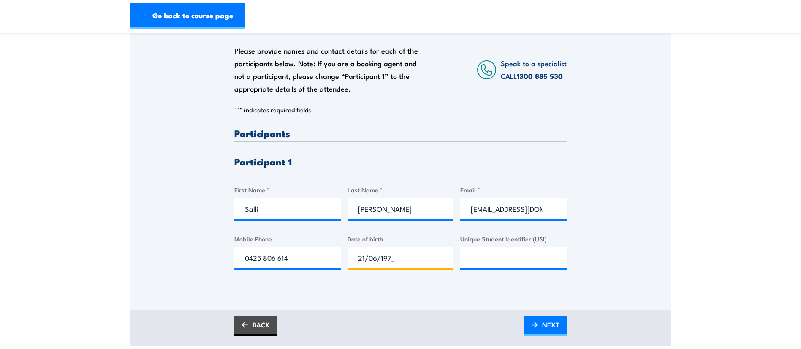
type input "21/06/1976"
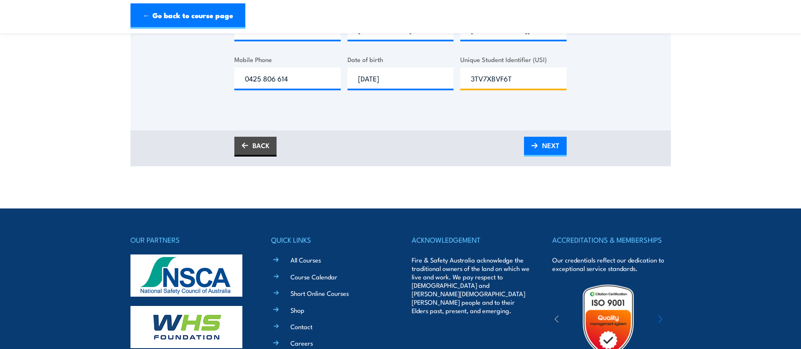
scroll to position [312, 0]
type input "3TV7XBVF6T"
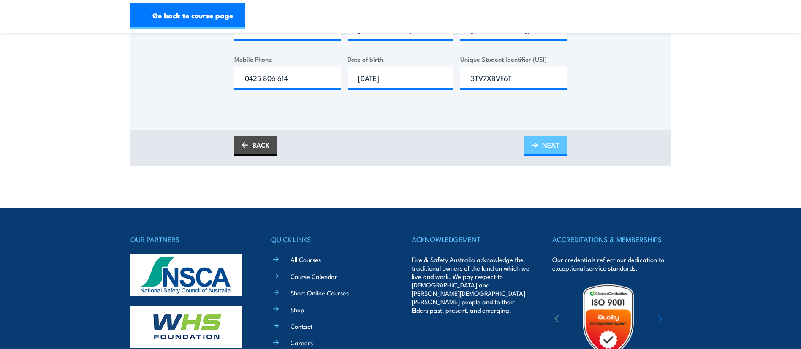
click at [550, 152] on span "NEXT" at bounding box center [550, 145] width 17 height 22
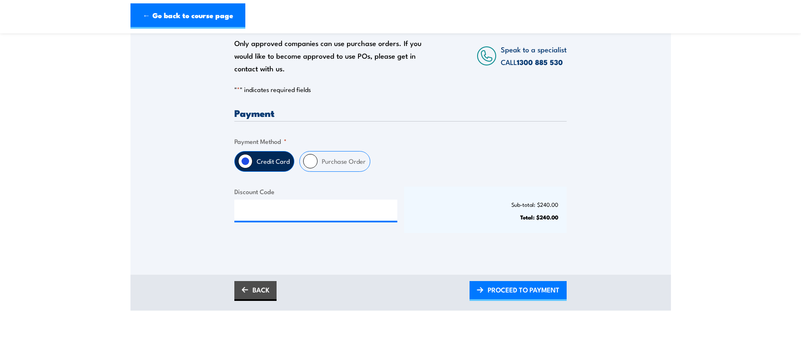
scroll to position [149, 0]
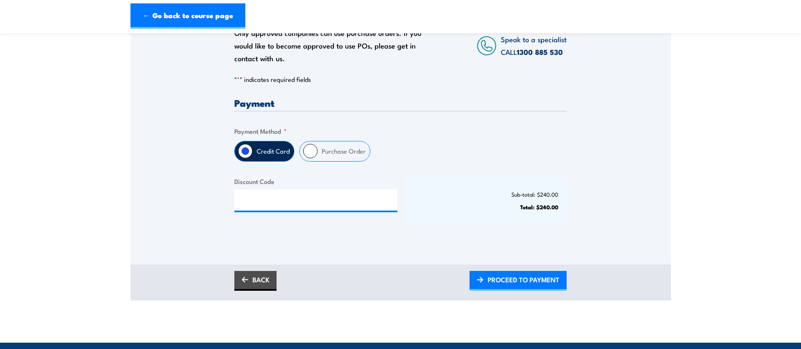
click at [329, 153] on label "Purchase Order" at bounding box center [343, 151] width 52 height 20
click at [317, 153] on input "Purchase Order" at bounding box center [310, 151] width 14 height 14
radio input "true"
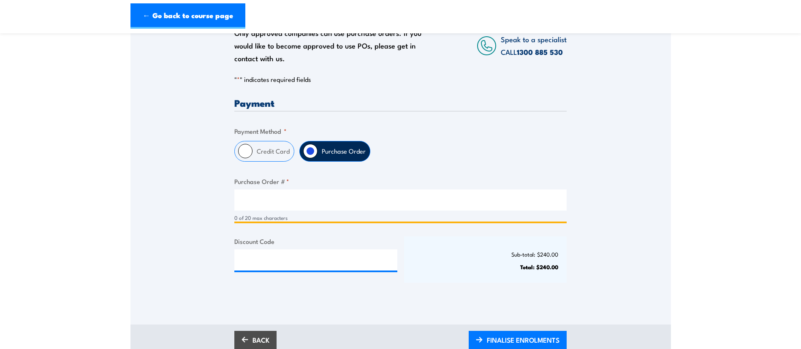
click at [256, 202] on input "Purchase Order # *" at bounding box center [400, 200] width 332 height 21
type input "p"
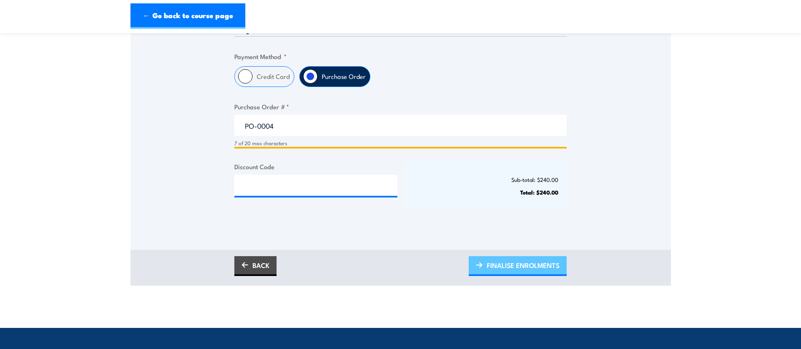
type input "PO-0004"
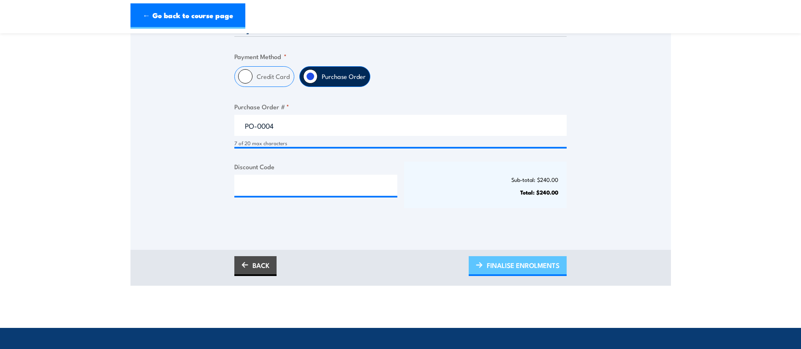
click at [523, 269] on span "FINALISE ENROLMENTS" at bounding box center [523, 265] width 73 height 22
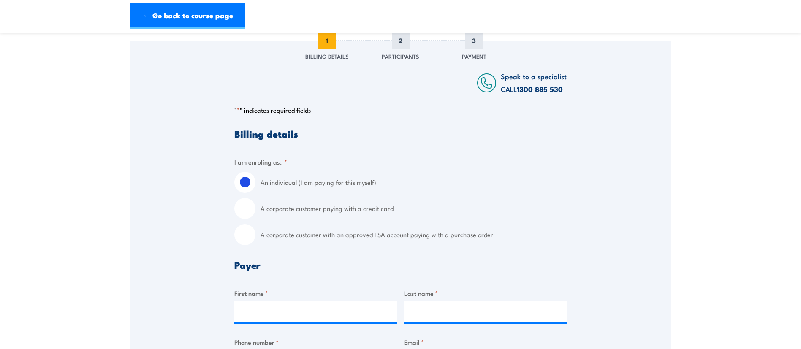
scroll to position [108, 0]
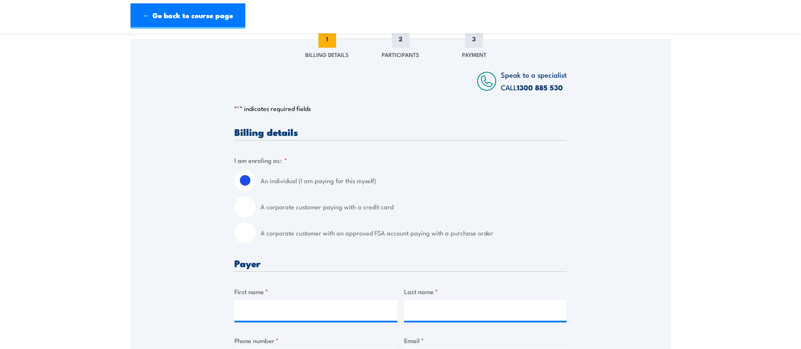
click at [244, 234] on input "A corporate customer with an approved FSA account paying with a purchase order" at bounding box center [244, 232] width 21 height 21
radio input "true"
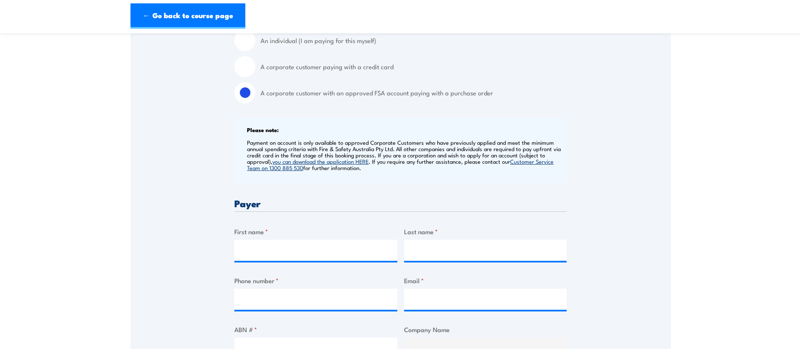
scroll to position [249, 0]
click at [290, 250] on input "First name *" at bounding box center [315, 249] width 163 height 21
type input "Asmita"
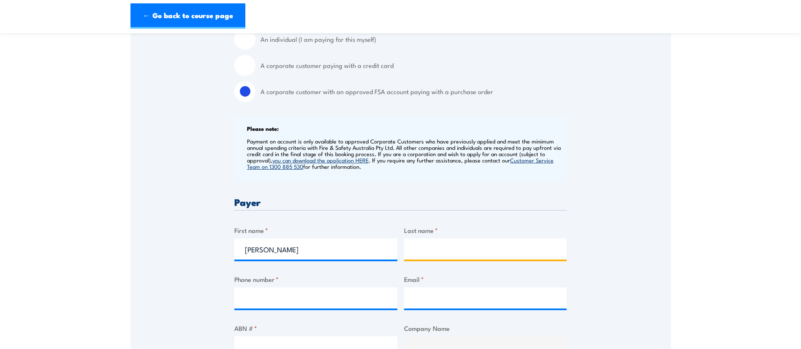
type input "Clark"
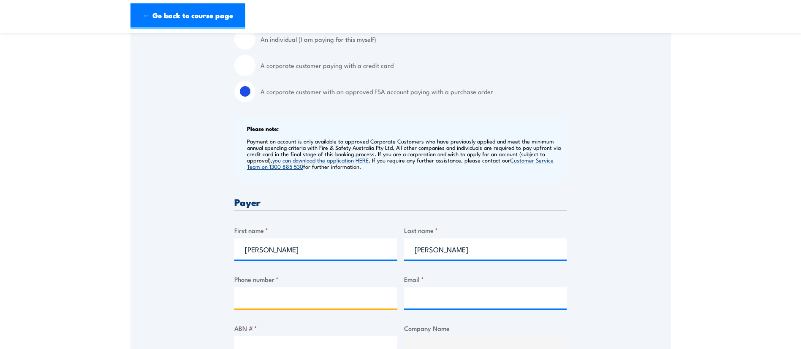
type input "0451006378"
type input "asmita.clark@careauto.com.au"
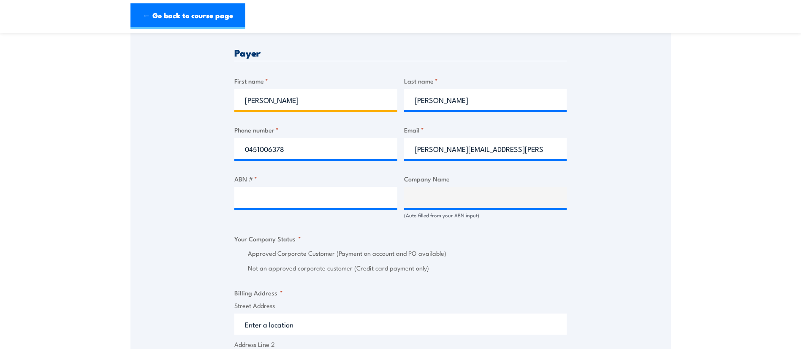
scroll to position [400, 0]
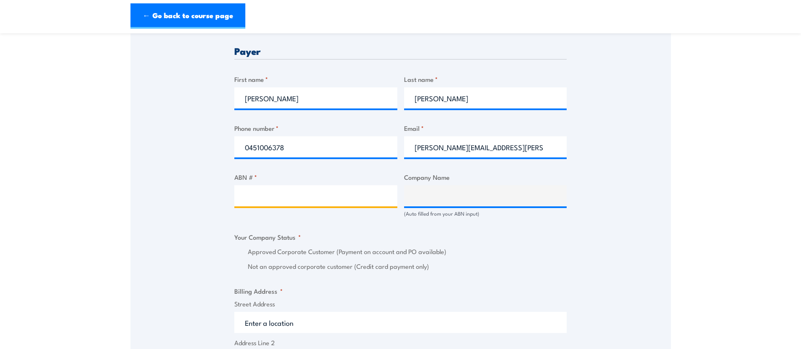
click at [321, 205] on input "ABN # *" at bounding box center [315, 195] width 163 height 21
paste input "94 633 108 700"
type input "94 633 108 700"
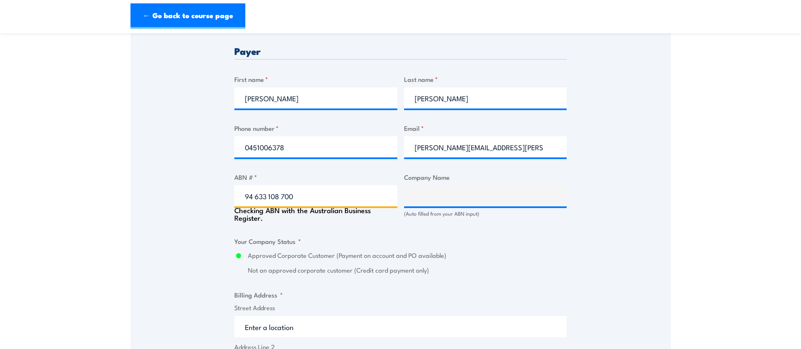
type input "THE CARE AUTOMOTIVE GROUP PTY LTD"
radio input "true"
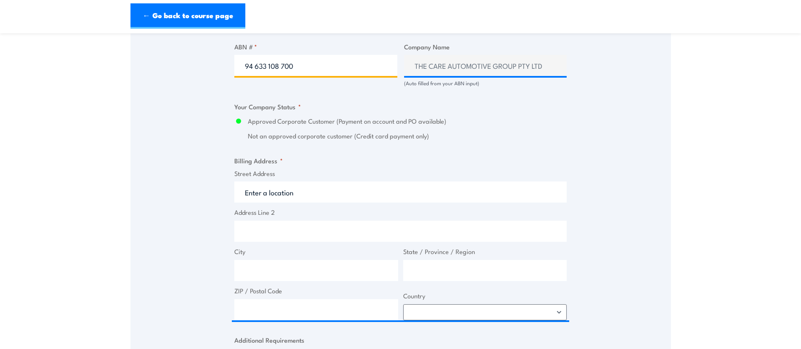
scroll to position [532, 0]
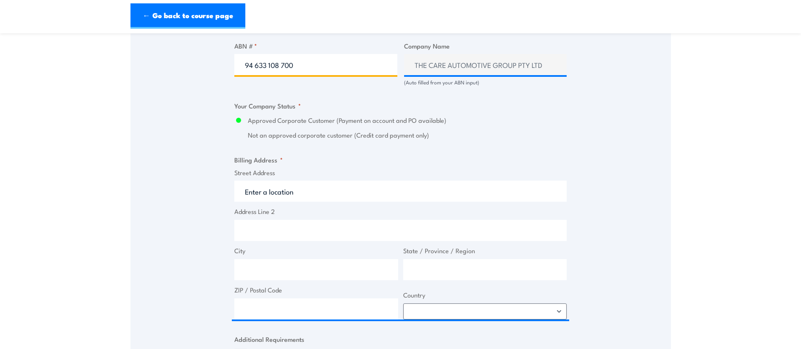
type input "94 633 108 700"
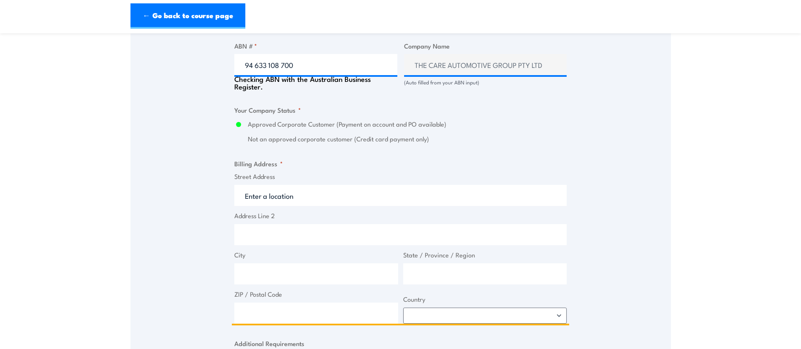
click at [356, 196] on input "Street Address" at bounding box center [400, 195] width 332 height 21
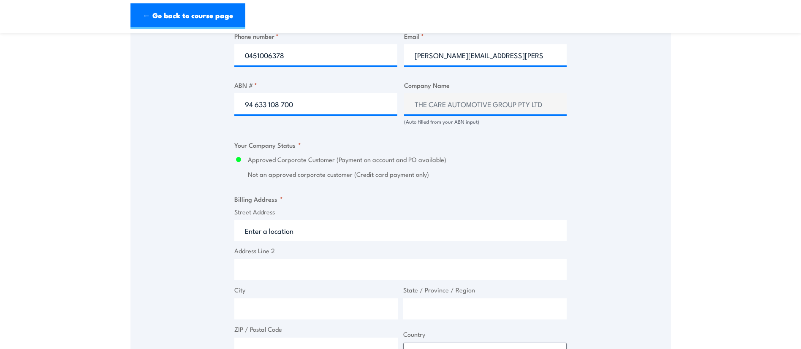
scroll to position [519, 0]
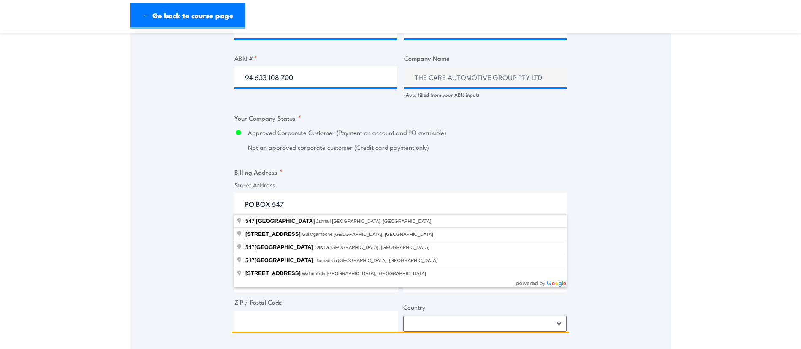
type input "PO BOX 547"
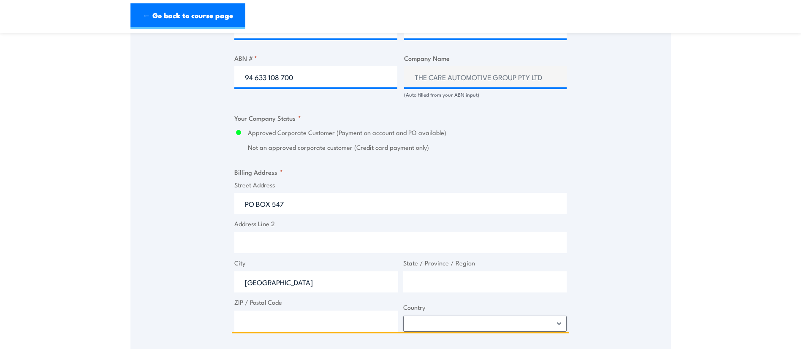
type input "Brighton"
type input "VIC"
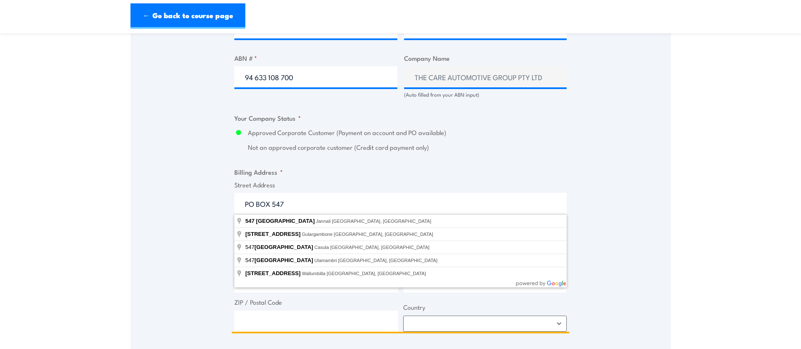
click at [297, 203] on input "PO BOX 547" at bounding box center [400, 203] width 332 height 21
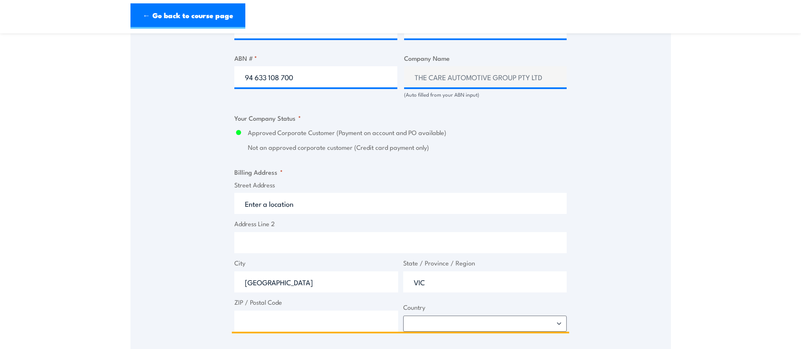
click at [261, 283] on input "Brighton" at bounding box center [316, 281] width 164 height 21
click at [508, 283] on input "VIC" at bounding box center [485, 281] width 164 height 21
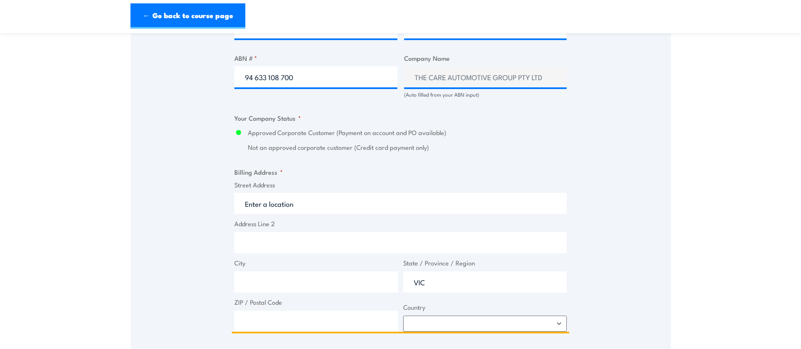
click at [508, 283] on input "VIC" at bounding box center [485, 281] width 164 height 21
click at [276, 208] on input "Street Address" at bounding box center [400, 203] width 332 height 21
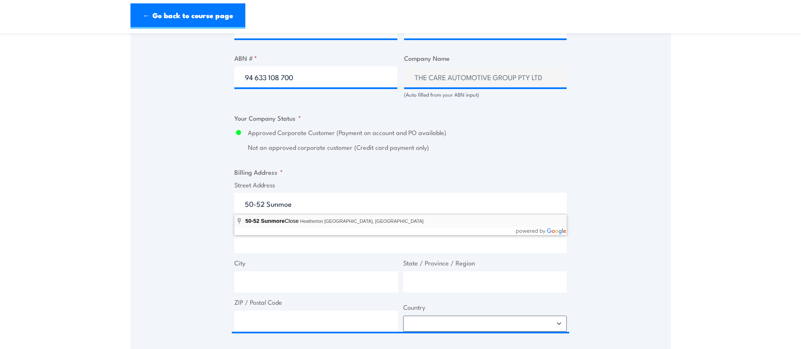
type input "50-52 Sunmore Close, Heatherton VIC, Australia"
type input "50 Sunmore Cl"
type input "Heatherton"
type input "Victoria"
type input "3202"
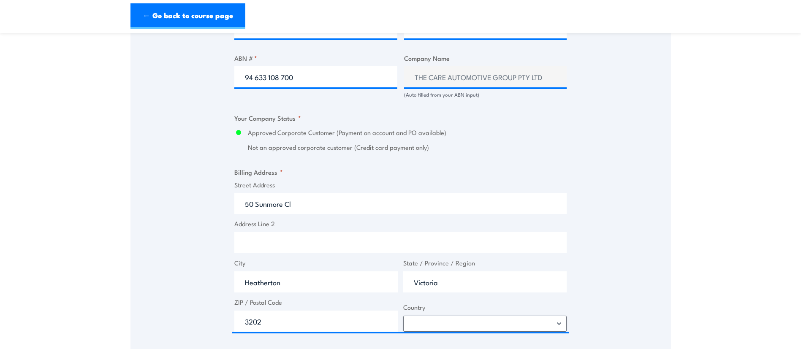
select select "Australia"
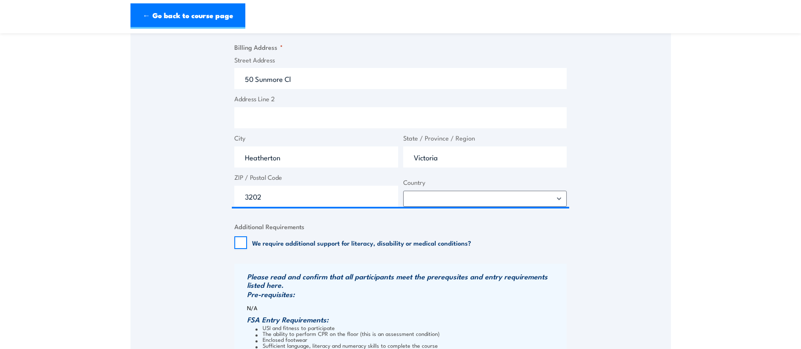
scroll to position [645, 0]
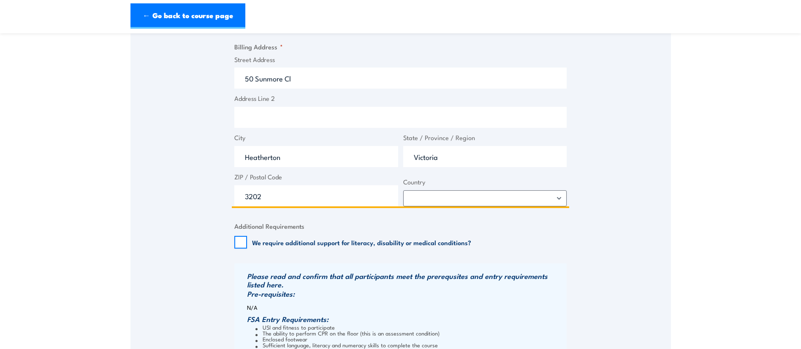
click at [291, 159] on input "Heatherton" at bounding box center [316, 156] width 164 height 21
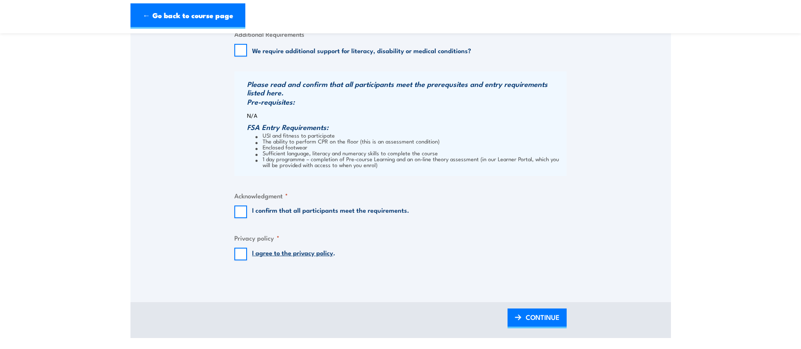
scroll to position [847, 0]
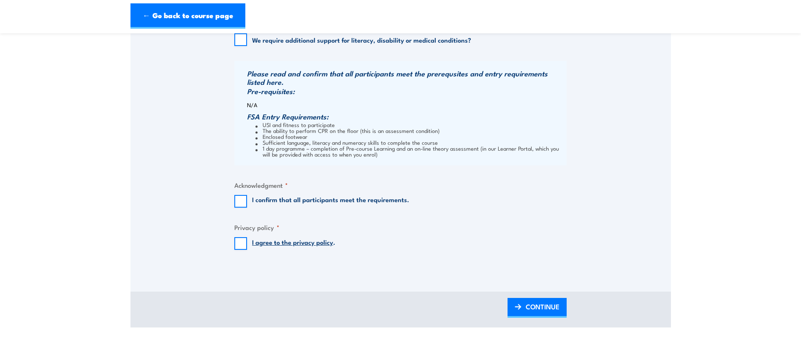
type input "Moorabbin"
click at [236, 247] on input "I agree to the privacy policy ." at bounding box center [240, 243] width 13 height 13
checkbox input "true"
click at [239, 196] on input "I confirm that all participants meet the requirements." at bounding box center [240, 201] width 13 height 13
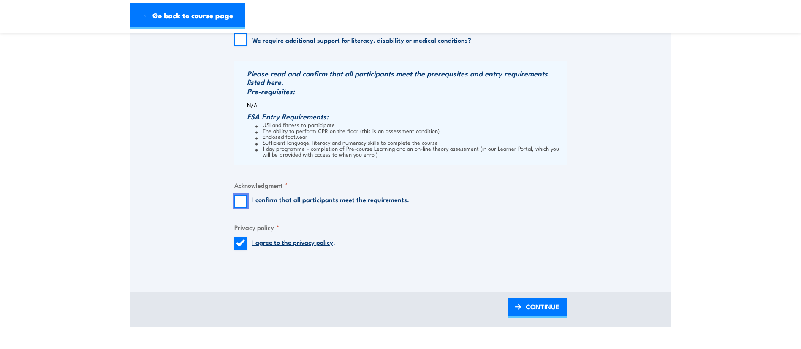
checkbox input "true"
click at [530, 309] on span "CONTINUE" at bounding box center [543, 307] width 34 height 22
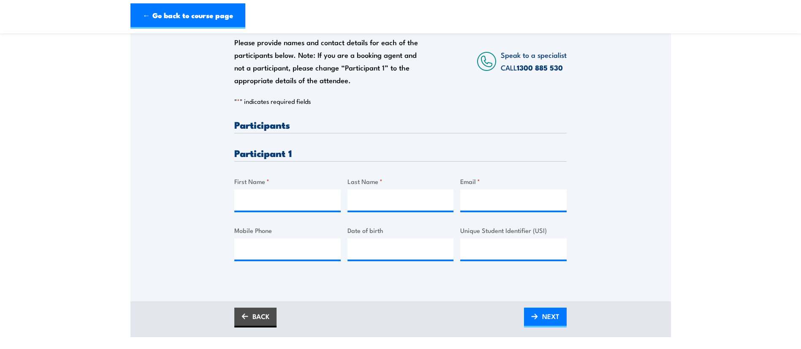
scroll to position [141, 0]
click at [271, 204] on input "First Name *" at bounding box center [287, 198] width 106 height 21
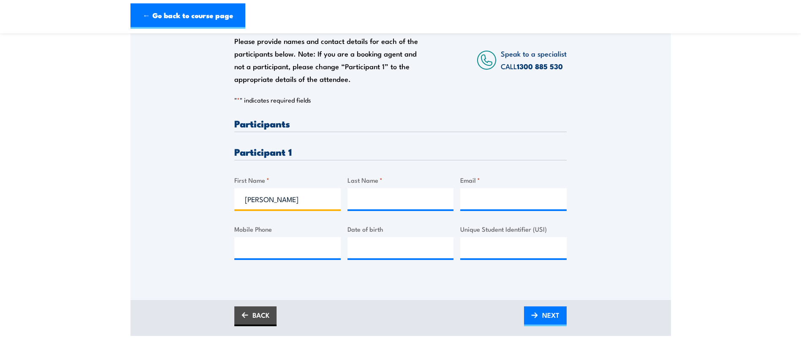
type input "Sharukh"
click at [400, 195] on input "S" at bounding box center [400, 198] width 106 height 21
type input "Sami"
type input "shahrukhsami02@gmail.com"
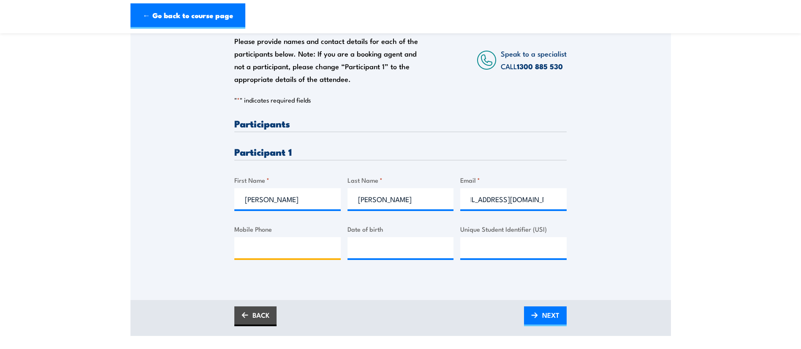
scroll to position [0, 0]
type input "0451 705 096"
type input "__/__/____"
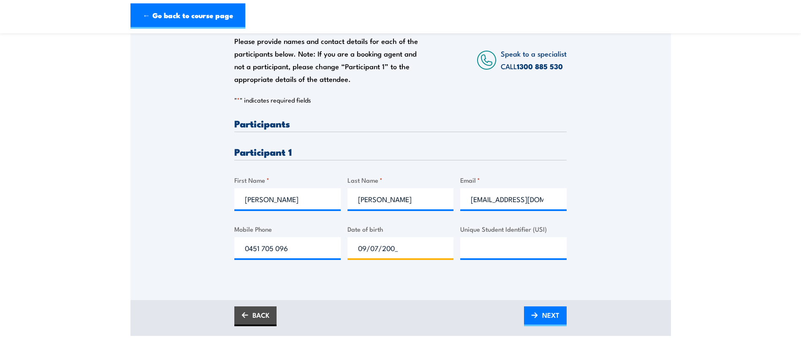
type input "09/07/2002"
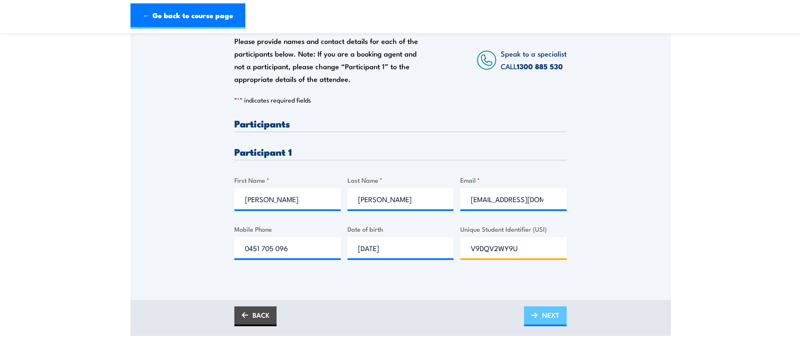
type input "V9DQV2WY9U"
click at [542, 321] on span "NEXT" at bounding box center [550, 315] width 17 height 22
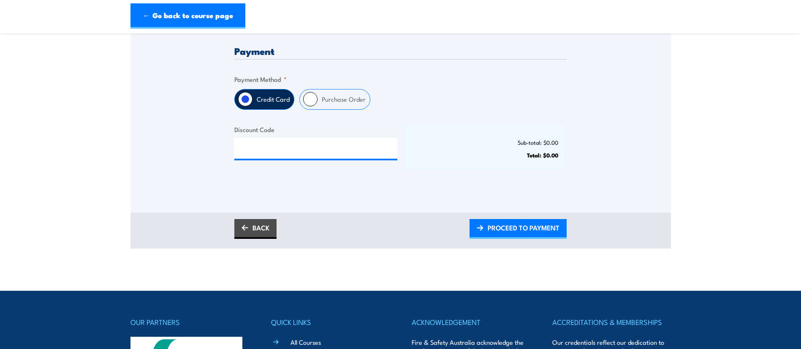
scroll to position [202, 0]
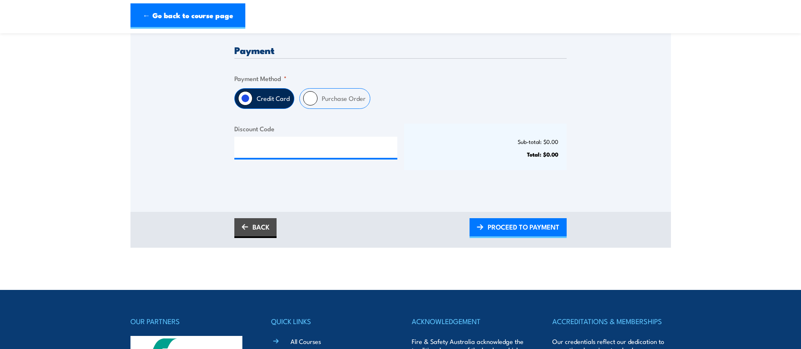
click at [320, 105] on label "Purchase Order" at bounding box center [343, 99] width 52 height 20
click at [317, 105] on input "Purchase Order" at bounding box center [310, 98] width 14 height 14
radio input "true"
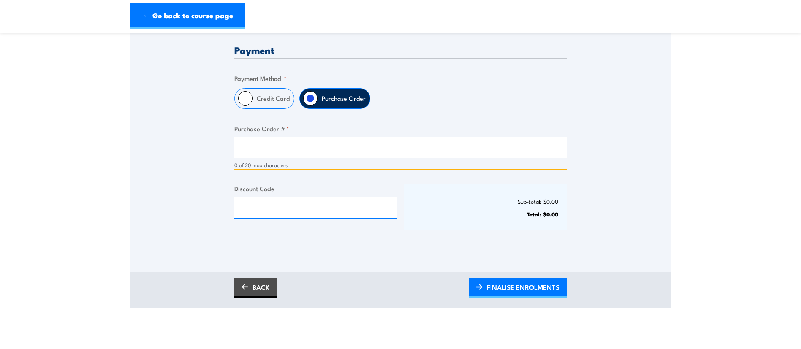
click at [273, 154] on input "Purchase Order # *" at bounding box center [400, 147] width 332 height 21
type input "PO-0004"
click at [504, 298] on div "BACK FINALISE ENROLMENTS" at bounding box center [400, 290] width 540 height 36
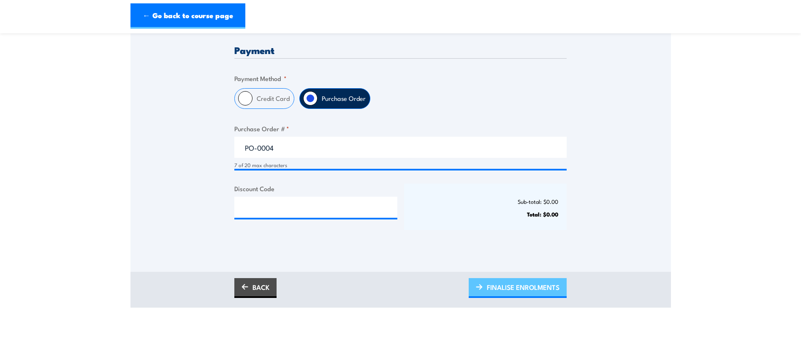
click at [516, 286] on span "FINALISE ENROLMENTS" at bounding box center [523, 287] width 73 height 22
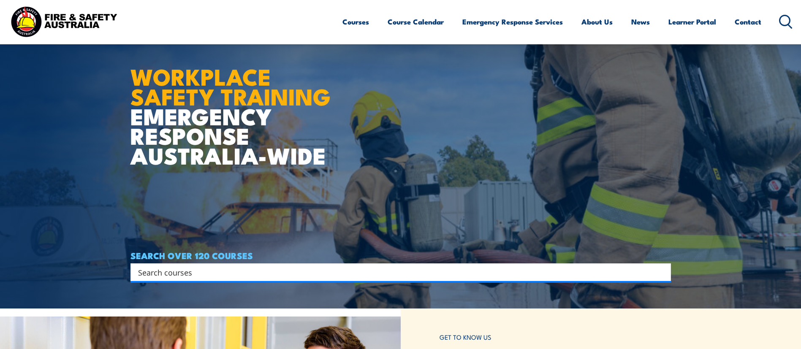
scroll to position [40, 0]
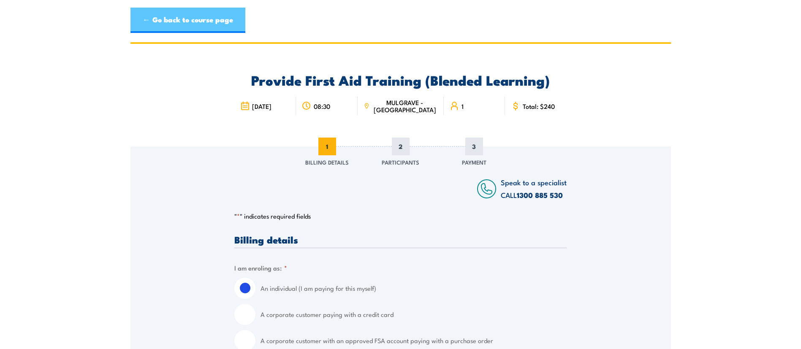
click at [174, 14] on link "← Go back to course page" at bounding box center [187, 20] width 115 height 25
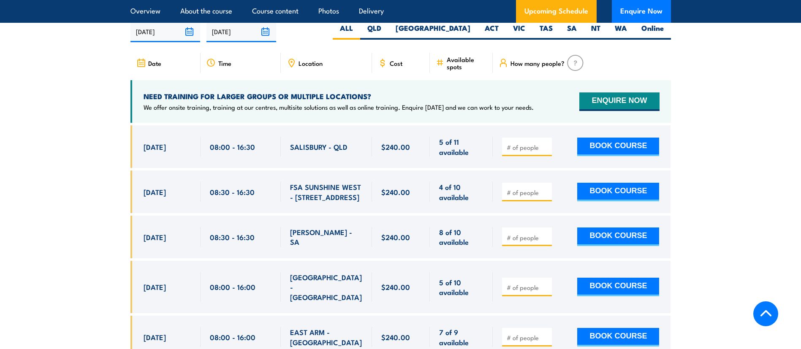
scroll to position [1673, 0]
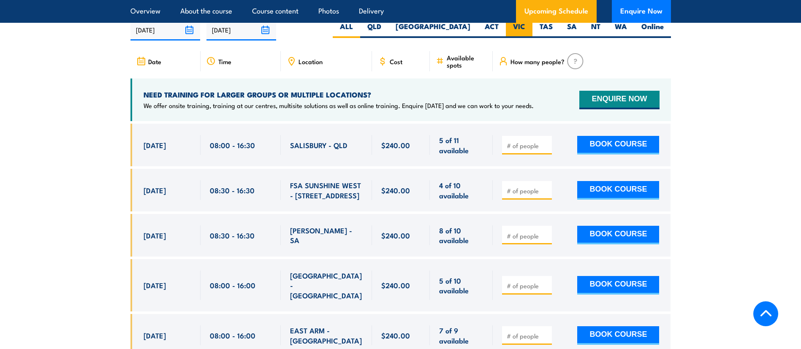
click at [523, 38] on label "VIC" at bounding box center [519, 30] width 27 height 16
click at [525, 27] on input "VIC" at bounding box center [527, 24] width 5 height 5
radio input "true"
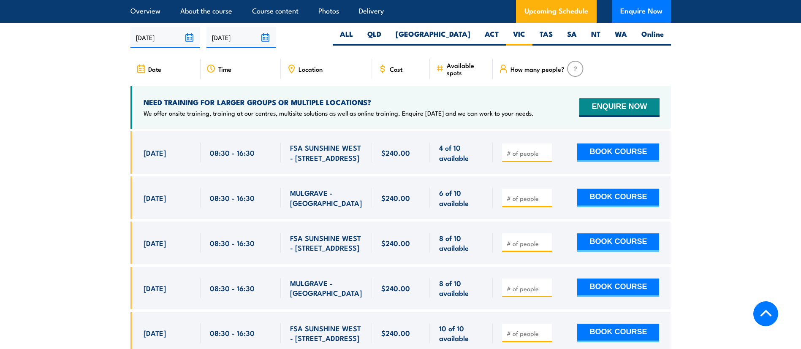
scroll to position [1664, 0]
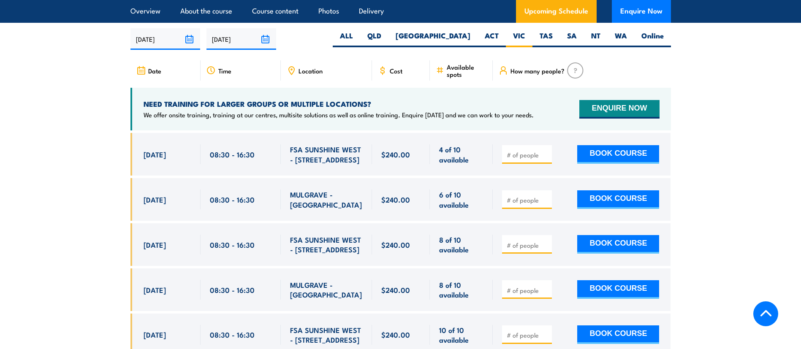
click at [787, 84] on section "UPCOMING SCHEDULE FOR - "Provide First Aid Training (Blended Learning)" [DATE] …" at bounding box center [400, 321] width 801 height 636
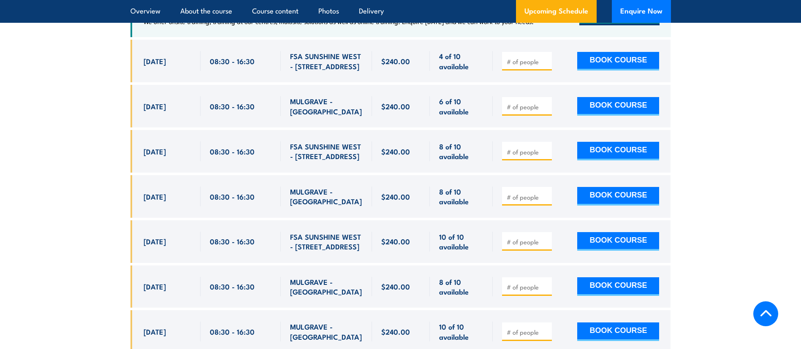
scroll to position [1820, 0]
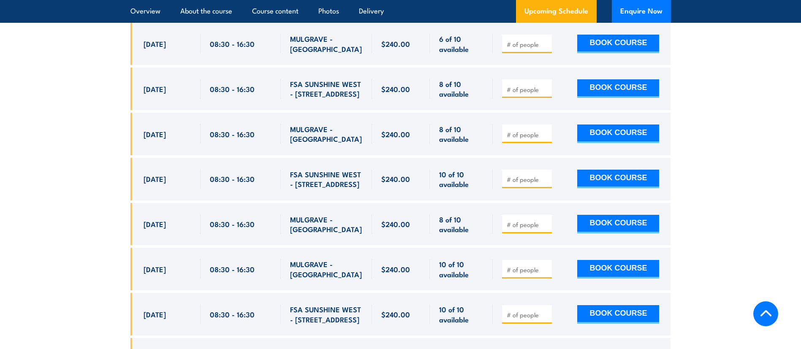
click at [727, 172] on section "UPCOMING SCHEDULE FOR - "Provide First Aid Training (Blended Learning)" [DATE] …" at bounding box center [400, 165] width 801 height 636
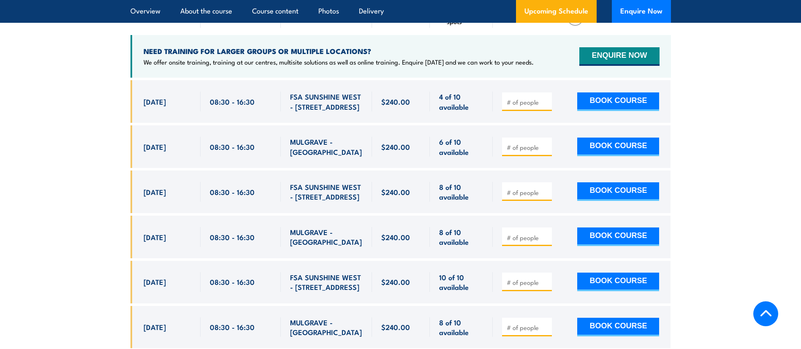
scroll to position [1717, 0]
click at [527, 246] on div at bounding box center [527, 236] width 50 height 19
click at [526, 241] on input "number" at bounding box center [528, 237] width 42 height 8
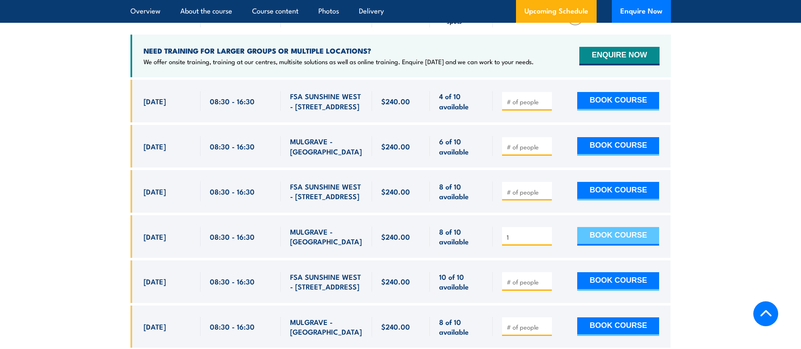
type input "1"
click at [613, 242] on button "BOOK COURSE" at bounding box center [618, 236] width 82 height 19
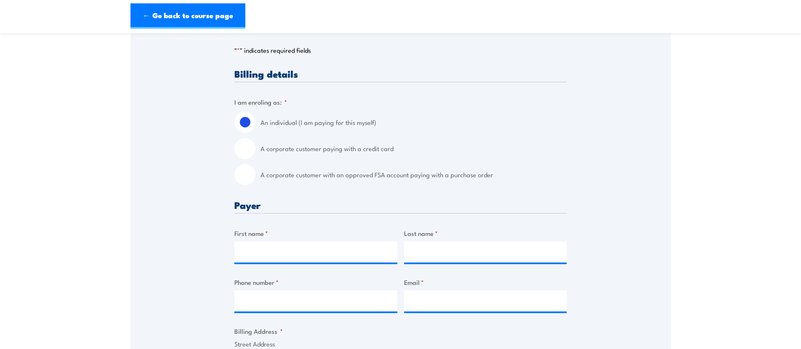
scroll to position [167, 0]
click at [252, 178] on input "A corporate customer with an approved FSA account paying with a purchase order" at bounding box center [244, 173] width 21 height 21
radio input "true"
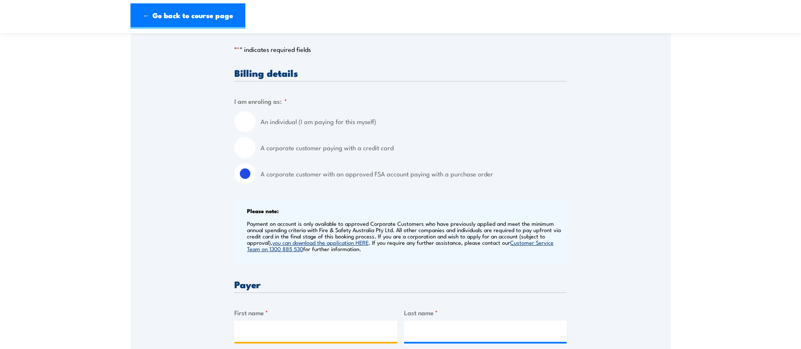
click at [278, 325] on input "First name *" at bounding box center [315, 331] width 163 height 21
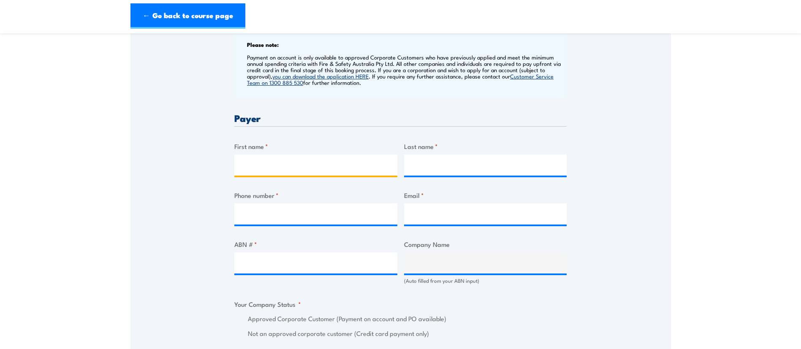
scroll to position [339, 0]
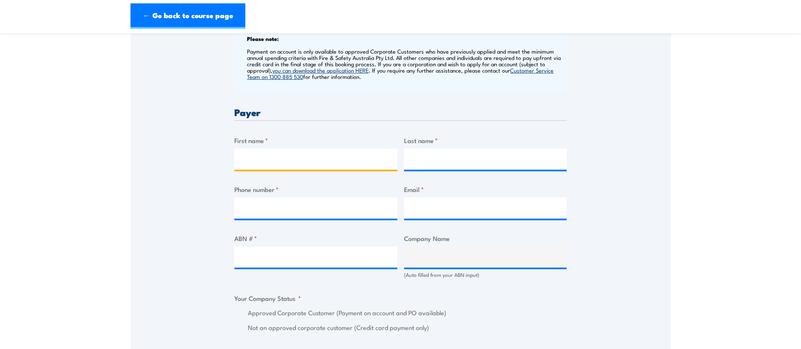
click at [286, 161] on input "First name *" at bounding box center [315, 159] width 163 height 21
type input "Asmita"
type input "Clark"
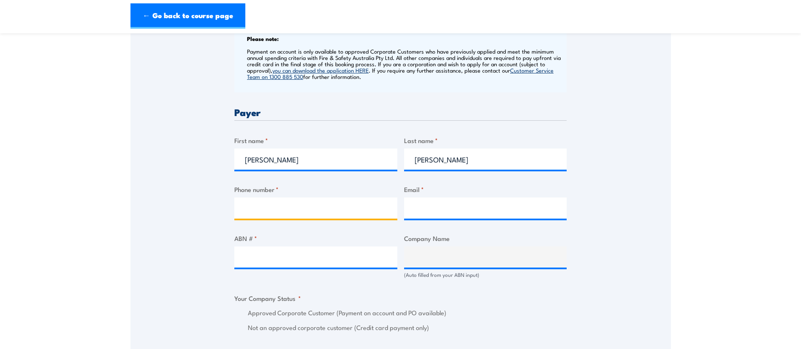
type input "0451006378"
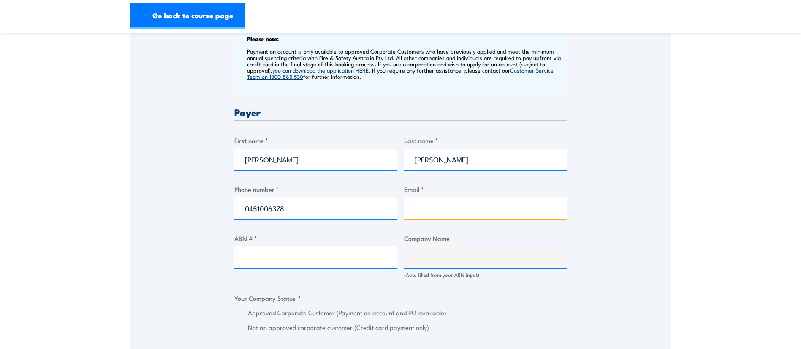
type input "asmita.clark@careauto.com.au"
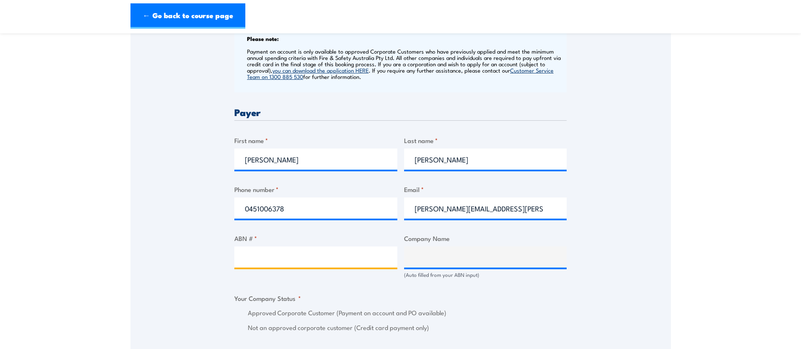
click at [282, 263] on input "ABN # *" at bounding box center [315, 257] width 163 height 21
paste input "94 633 108 700"
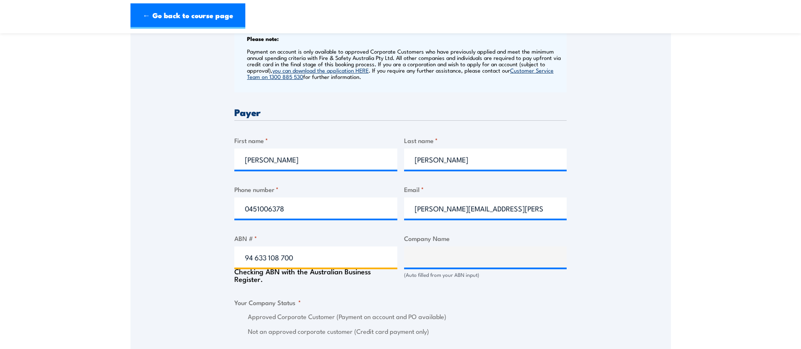
type input "94 633 108 700"
type input "THE CARE AUTOMOTIVE GROUP PTY LTD"
radio input "true"
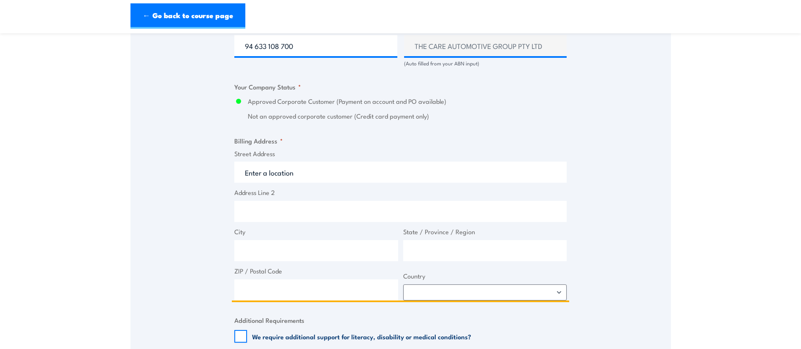
scroll to position [552, 0]
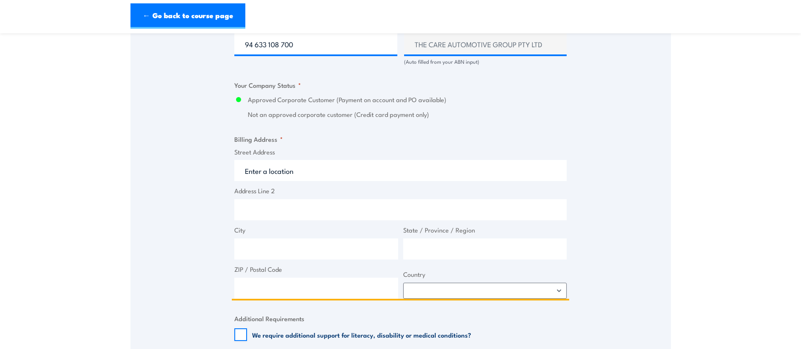
click at [282, 174] on input "Street Address" at bounding box center [400, 170] width 332 height 21
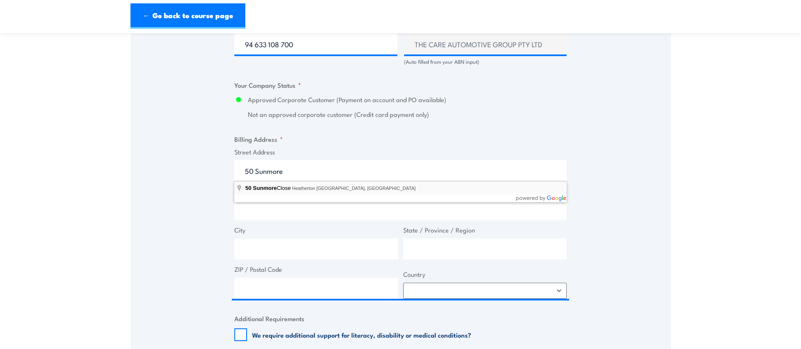
type input "50 Sunmore Close, Heatherton VIC, Australia"
type input "50 Sunmore Cl"
type input "Heatherton"
type input "Victoria"
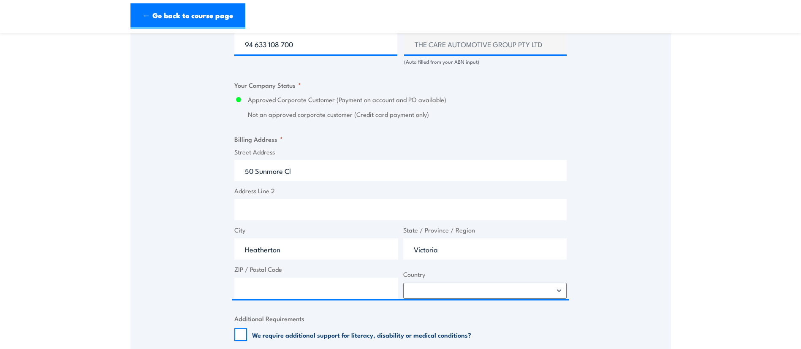
type input "3202"
select select "Australia"
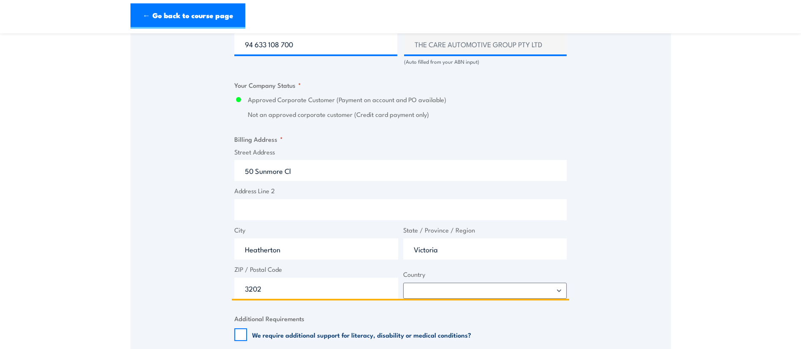
click at [271, 250] on input "Heatherton" at bounding box center [316, 249] width 164 height 21
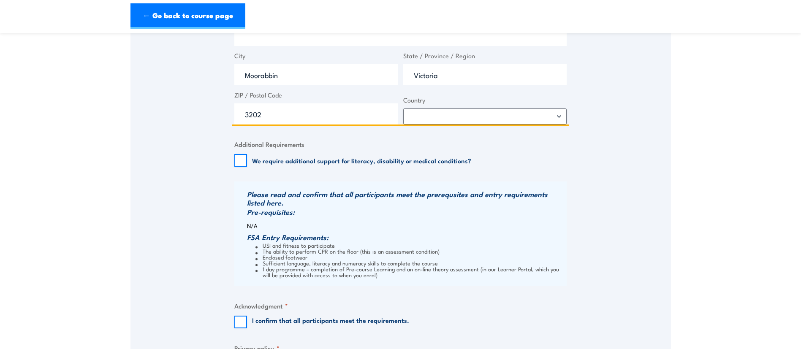
scroll to position [728, 0]
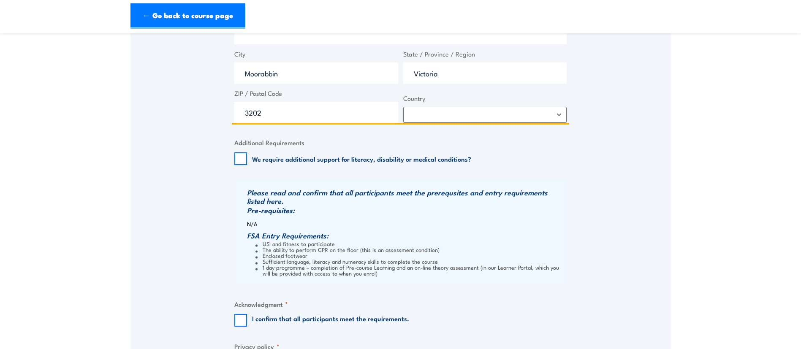
type input "Moorabbin"
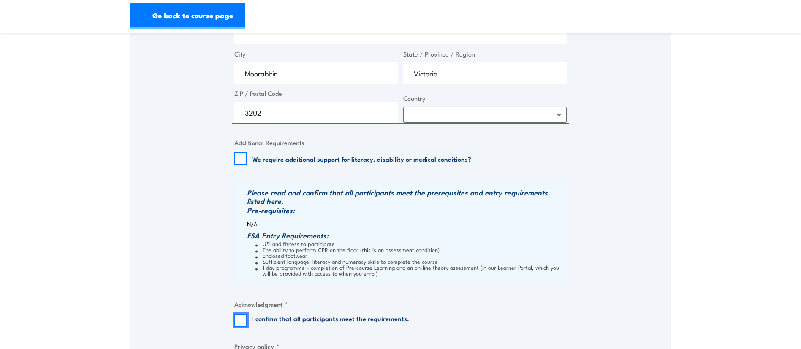
click at [242, 321] on input "I confirm that all participants meet the requirements." at bounding box center [240, 320] width 13 height 13
checkbox input "true"
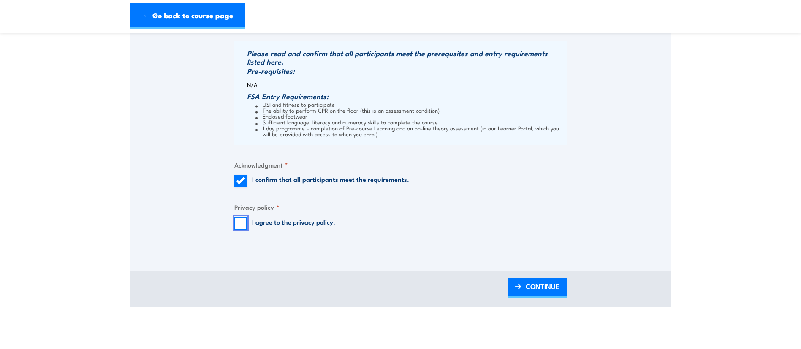
click at [236, 226] on input "I agree to the privacy policy ." at bounding box center [240, 223] width 13 height 13
checkbox input "true"
click at [525, 292] on link "CONTINUE" at bounding box center [536, 288] width 59 height 20
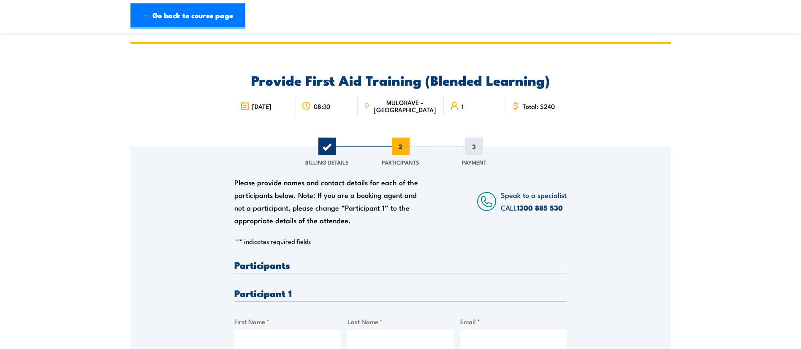
scroll to position [153, 0]
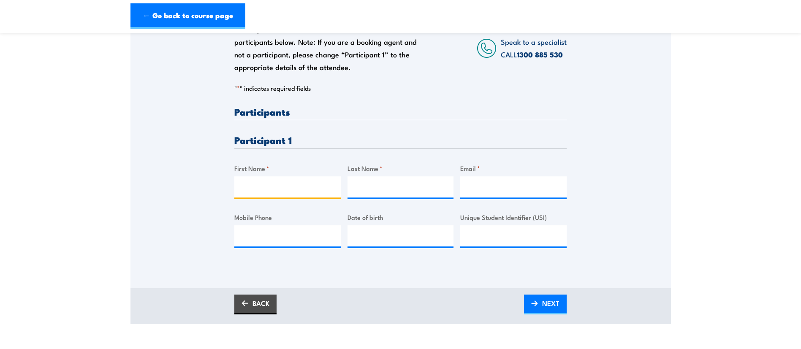
click at [307, 190] on input "First Name *" at bounding box center [287, 186] width 106 height 21
type input "Shahrukh"
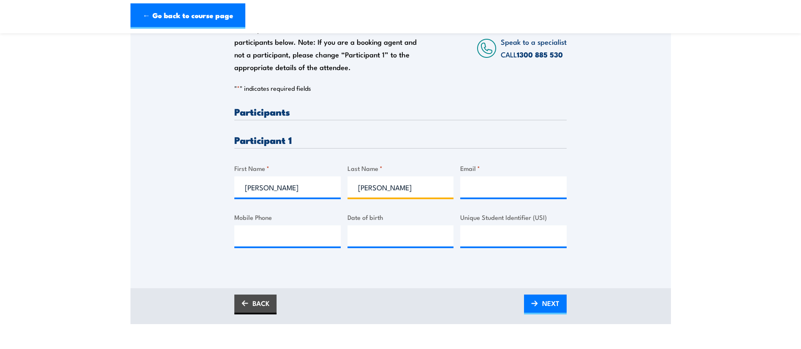
type input "Sami"
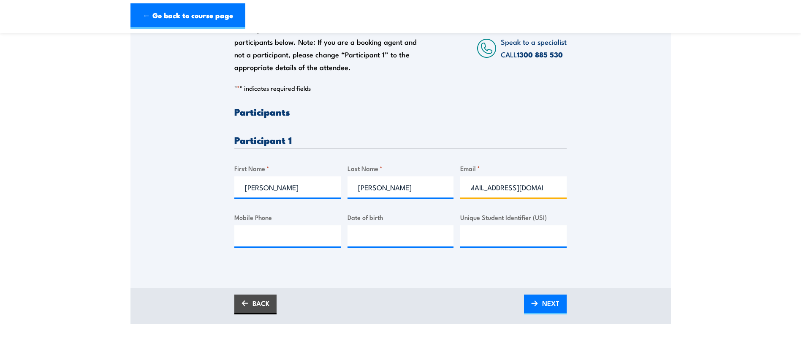
scroll to position [0, 17]
type input "shahrukhsami02@gmail.com"
type input "0451 705 096"
type input "__/__/____"
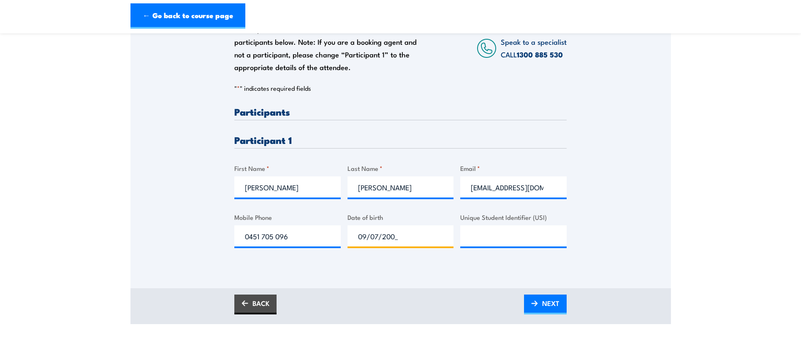
type input "09/07/2002"
type input "v"
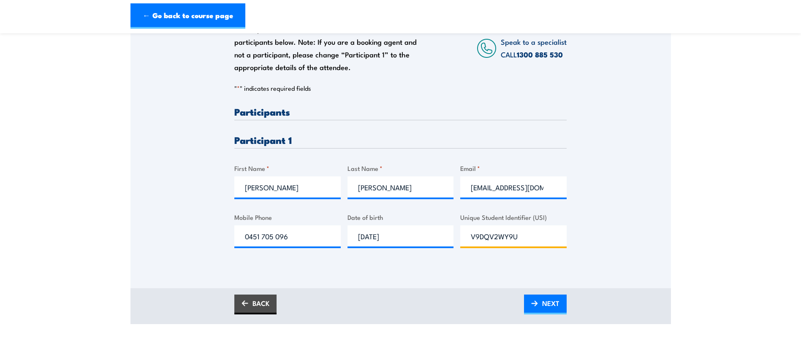
type input "V9DQV2WY9U"
click at [540, 309] on link "NEXT" at bounding box center [545, 305] width 43 height 20
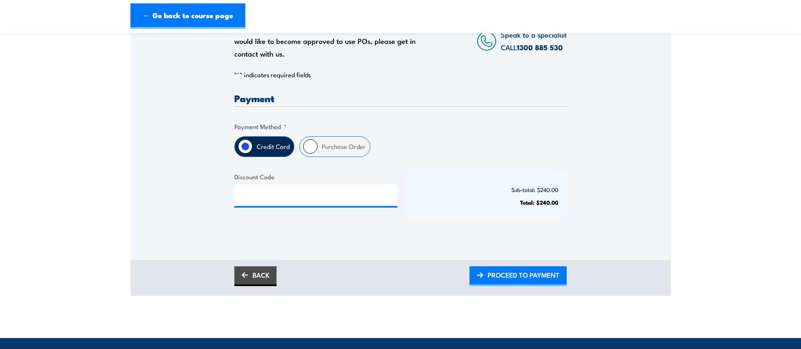
scroll to position [155, 0]
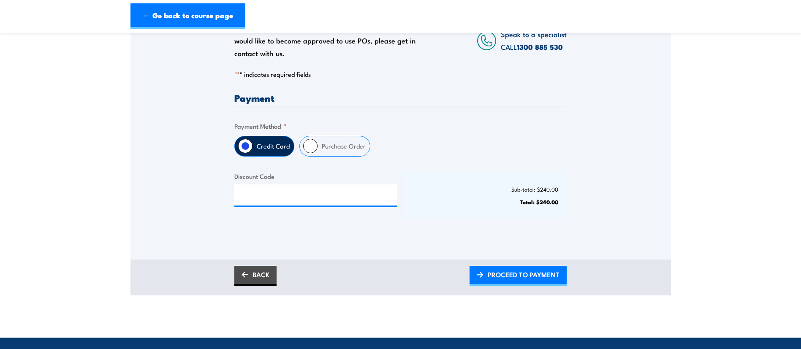
click at [348, 149] on label "Purchase Order" at bounding box center [343, 146] width 52 height 20
click at [317, 149] on input "Purchase Order" at bounding box center [310, 146] width 14 height 14
radio input "true"
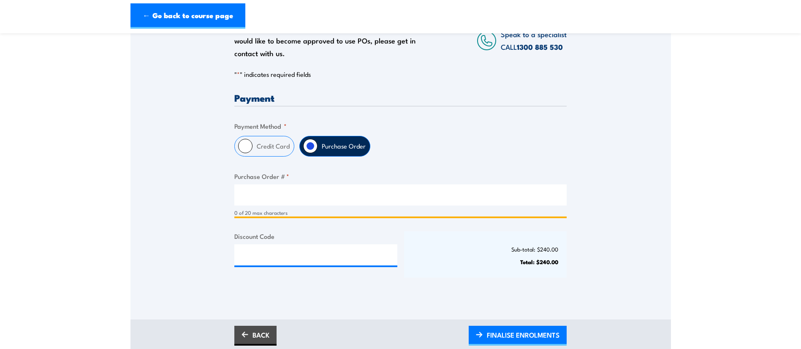
click at [305, 198] on input "Purchase Order # *" at bounding box center [400, 194] width 332 height 21
type input "PO-0004"
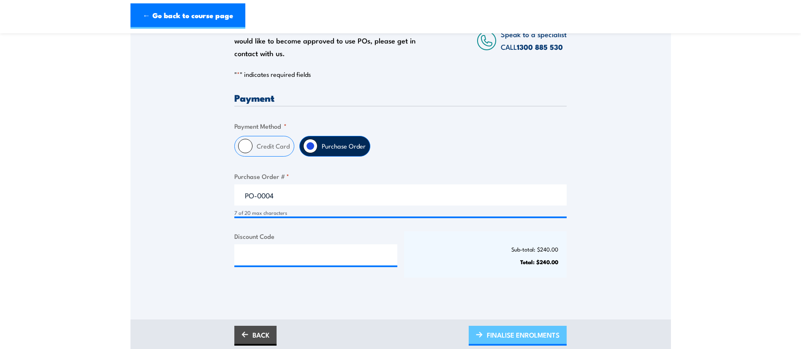
click at [509, 331] on span "FINALISE ENROLMENTS" at bounding box center [523, 335] width 73 height 22
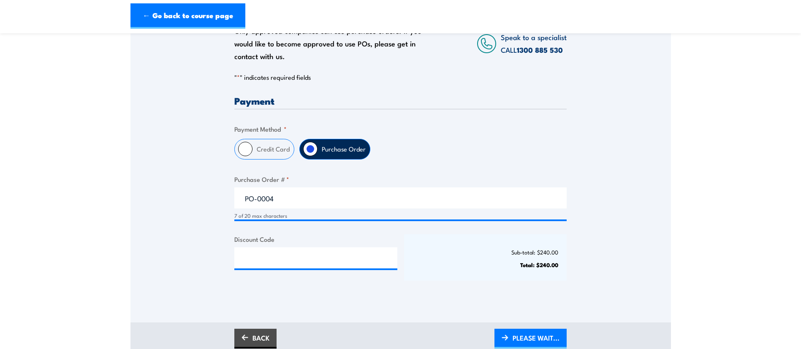
scroll to position [152, 0]
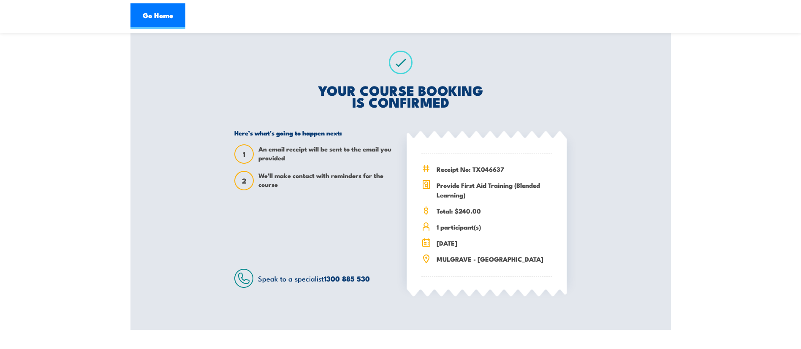
scroll to position [138, 0]
click at [37, 102] on section "Provide First Aid Training (Blended Learning) 08:30" at bounding box center [400, 118] width 801 height 426
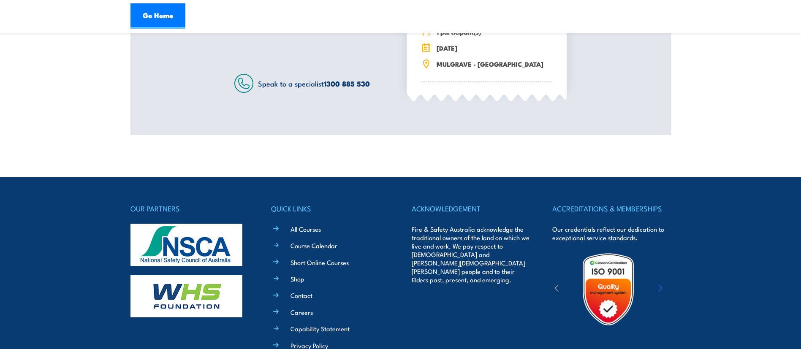
scroll to position [431, 0]
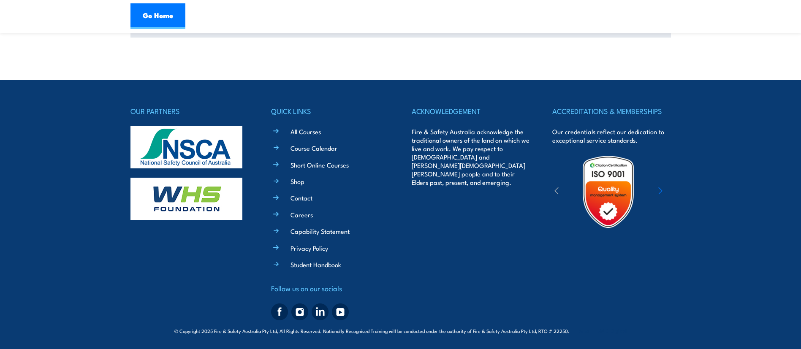
click at [708, 170] on footer "OUR PARTNERS QUICK LINKS All Courses Course Calendar Short Online Courses Shop …" at bounding box center [400, 214] width 801 height 269
